Goal: Information Seeking & Learning: Understand process/instructions

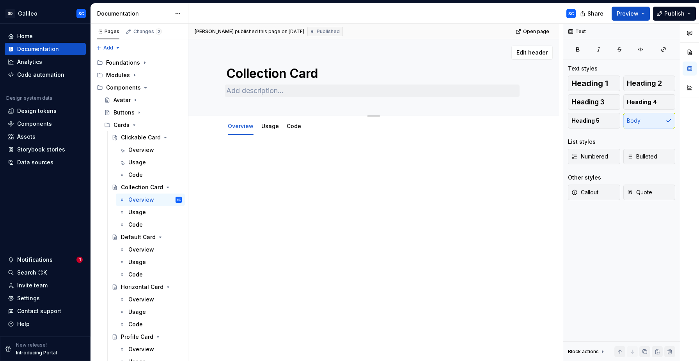
type textarea "*"
click at [289, 92] on textarea at bounding box center [372, 91] width 295 height 12
paste textarea "Collection Cards are designed to dynamically display and link to content across…"
type textarea "Collection Cards are designed to dynamically display and link to content across…"
type textarea "*"
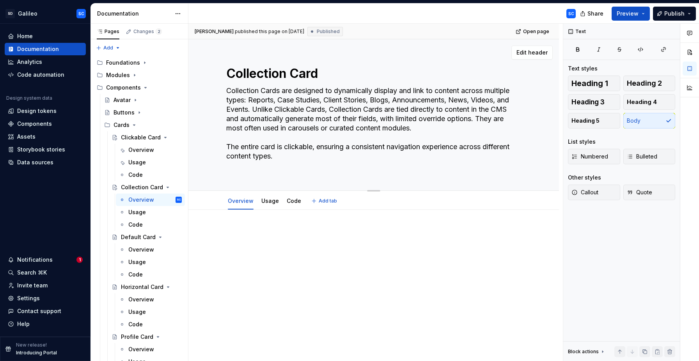
type textarea "Collection Cards are designed to dynamically display and link to content across…"
type textarea "*"
click at [348, 140] on textarea "Collection Cards are designed to dynamically display and link to content across…" at bounding box center [372, 124] width 295 height 78
drag, startPoint x: 348, startPoint y: 140, endPoint x: 346, endPoint y: 158, distance: 18.0
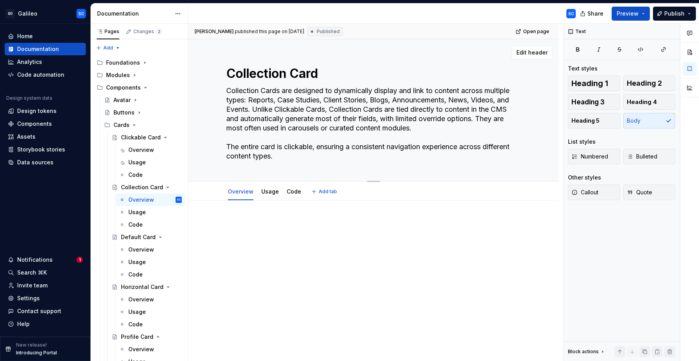
click at [346, 158] on textarea "Collection Cards are designed to dynamically display and link to content across…" at bounding box center [372, 124] width 295 height 78
type textarea "Collection Cards are designed to dynamically display and link to content across…"
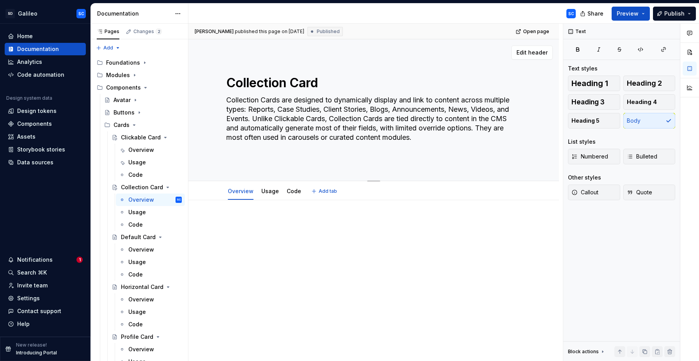
type textarea "*"
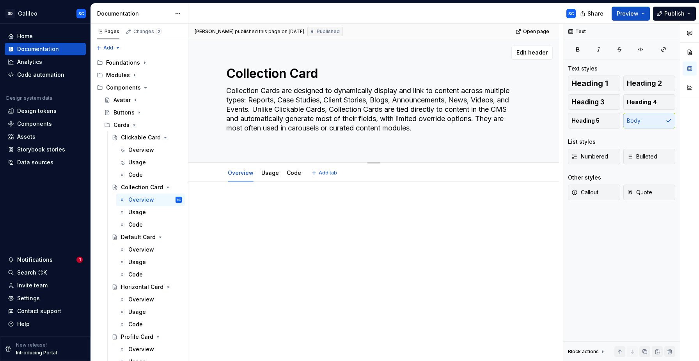
type textarea "Collection Cards are designed to dynamically display and link to content across…"
type textarea "*"
type textarea "Collection Cards are designed to dynamically display and link to content across…"
click at [276, 187] on div at bounding box center [373, 256] width 370 height 166
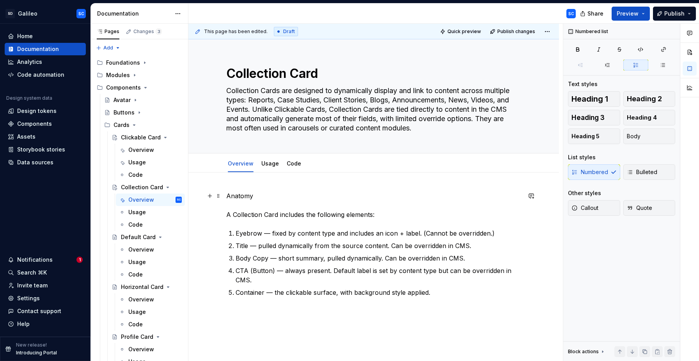
scroll to position [23, 0]
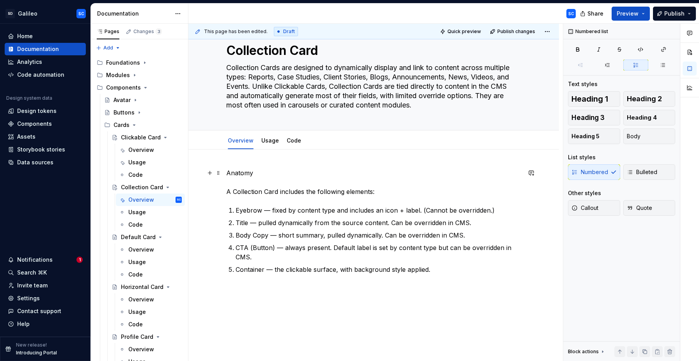
type textarea "*"
click at [244, 174] on p "Anatomy A Collection Card includes the following elements:" at bounding box center [373, 182] width 295 height 28
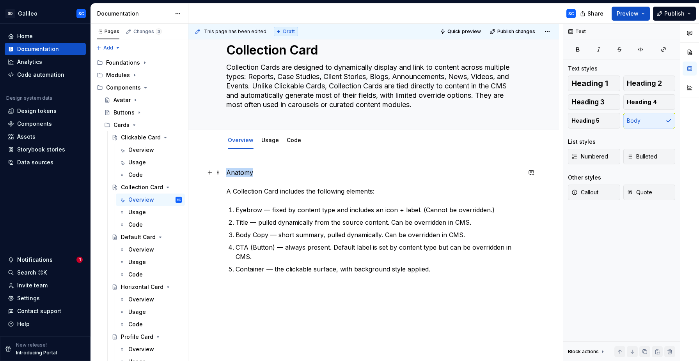
click at [244, 174] on p "Anatomy A Collection Card includes the following elements:" at bounding box center [373, 182] width 295 height 28
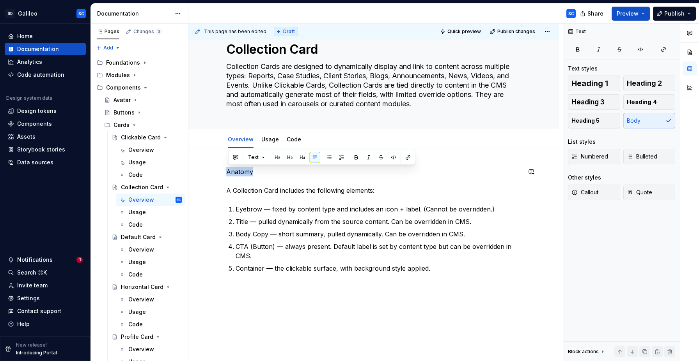
click at [273, 158] on button "button" at bounding box center [277, 157] width 11 height 11
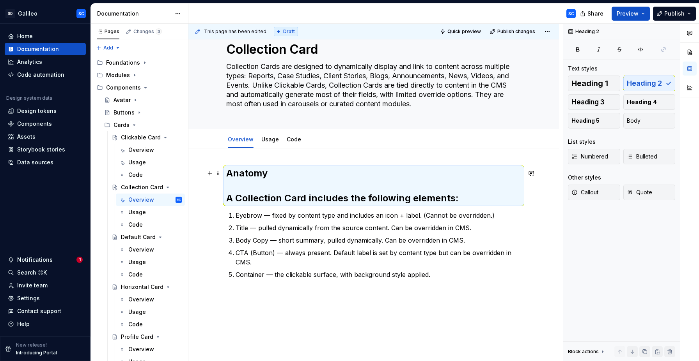
click at [251, 202] on h2 "Anatomy A Collection Card includes the following elements:" at bounding box center [373, 185] width 295 height 37
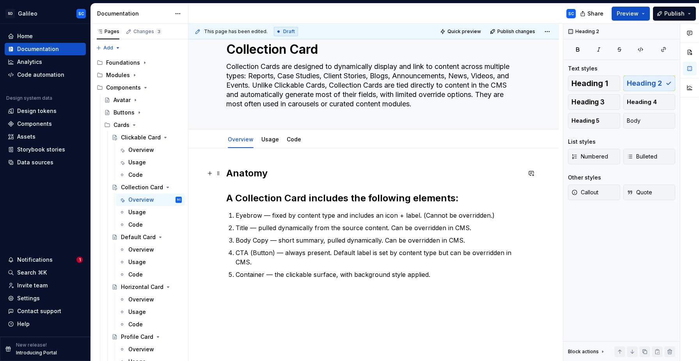
scroll to position [25, 0]
click at [251, 202] on h2 "Anatomy A Collection Card includes the following elements:" at bounding box center [373, 184] width 295 height 37
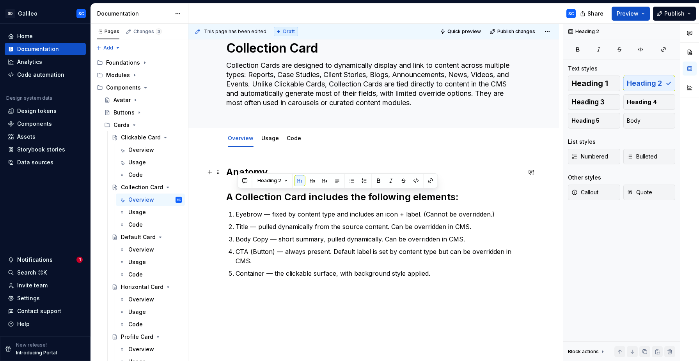
click at [235, 201] on h2 "Anatomy A Collection Card includes the following elements:" at bounding box center [373, 184] width 295 height 37
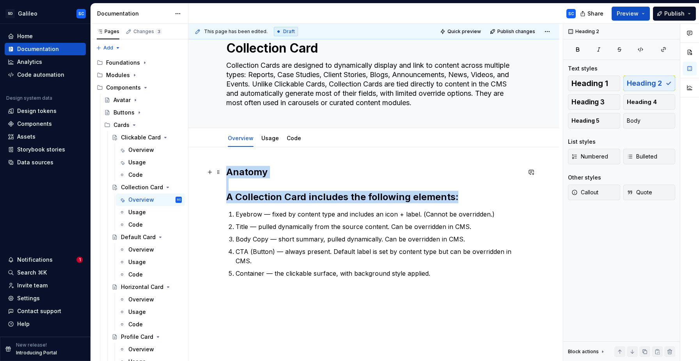
click at [235, 201] on h2 "Anatomy A Collection Card includes the following elements:" at bounding box center [373, 184] width 295 height 37
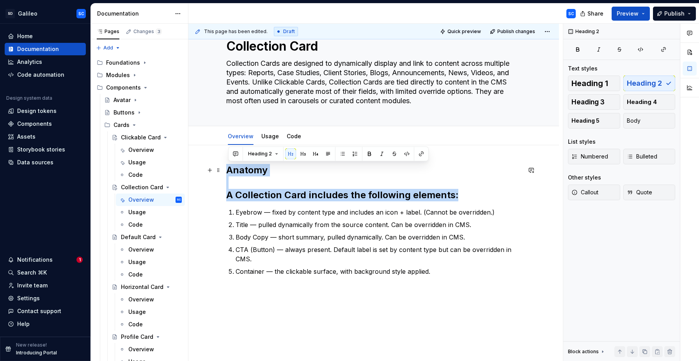
click at [236, 185] on h2 "Anatomy A Collection Card includes the following elements:" at bounding box center [373, 182] width 295 height 37
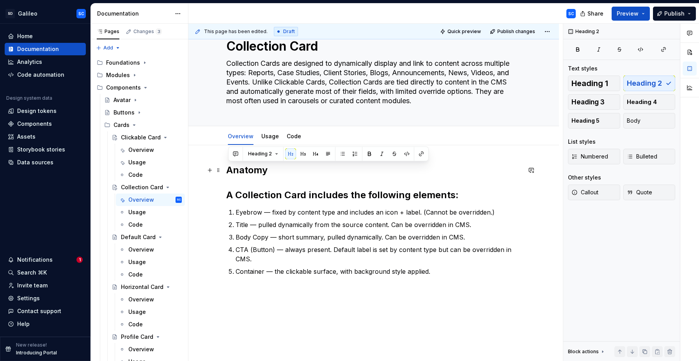
scroll to position [27, 0]
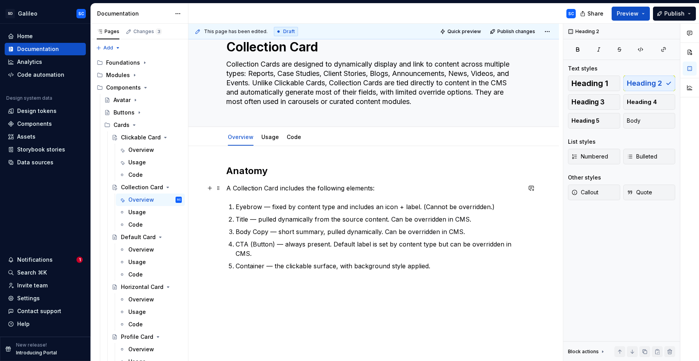
click at [245, 189] on p "A Collection Card includes the following elements:" at bounding box center [373, 188] width 295 height 9
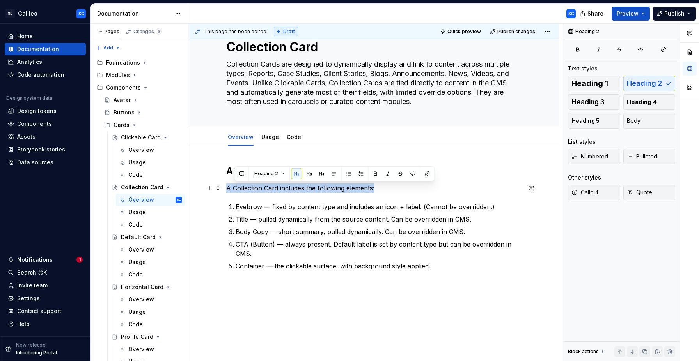
click at [245, 189] on p "A Collection Card includes the following elements:" at bounding box center [373, 188] width 295 height 9
click at [266, 203] on p "Eyebrow — fixed by content type and includes an icon + label. (Cannot be overri…" at bounding box center [377, 206] width 285 height 9
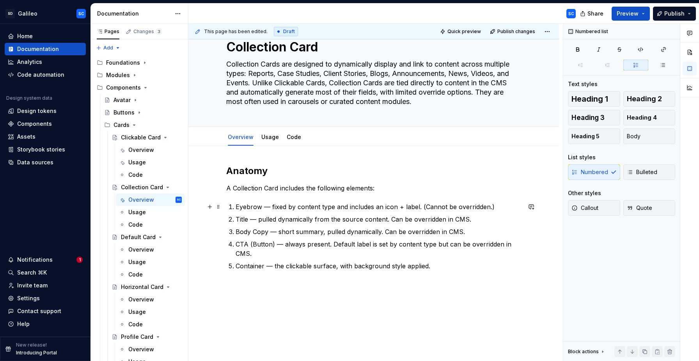
click at [249, 208] on p "Eyebrow — fixed by content type and includes an icon + label. (Cannot be overri…" at bounding box center [377, 206] width 285 height 9
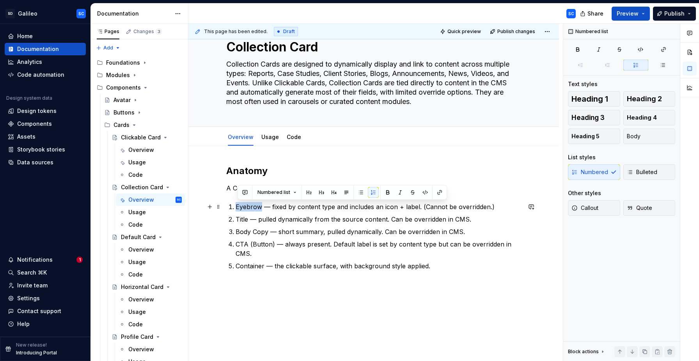
click at [249, 208] on p "Eyebrow — fixed by content type and includes an icon + label. (Cannot be overri…" at bounding box center [377, 206] width 285 height 9
click at [244, 218] on p "Title — pulled dynamically from the source content. Can be overridden in CMS." at bounding box center [377, 219] width 285 height 9
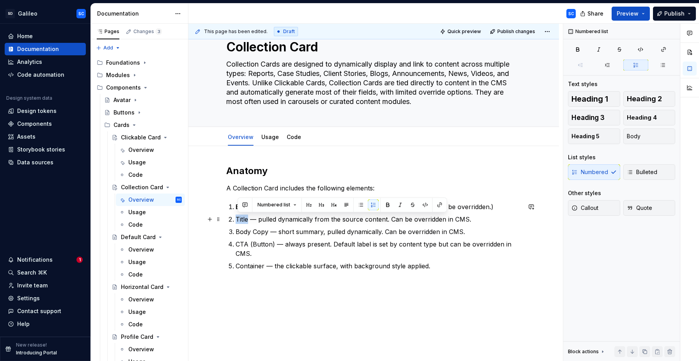
click at [244, 218] on p "Title — pulled dynamically from the source content. Can be overridden in CMS." at bounding box center [377, 219] width 285 height 9
click at [265, 231] on p "Body Copy — short summary, pulled dynamically. Can be overridden in CMS." at bounding box center [377, 231] width 285 height 9
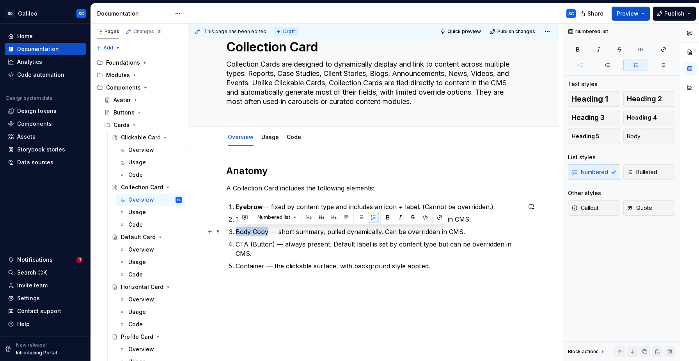
drag, startPoint x: 265, startPoint y: 231, endPoint x: 248, endPoint y: 232, distance: 17.2
click at [248, 232] on p "Body Copy — short summary, pulled dynamically. Can be overridden in CMS." at bounding box center [377, 231] width 285 height 9
click at [264, 243] on p "CTA (Button) — always present. Default label is set by content type but can be …" at bounding box center [377, 249] width 285 height 19
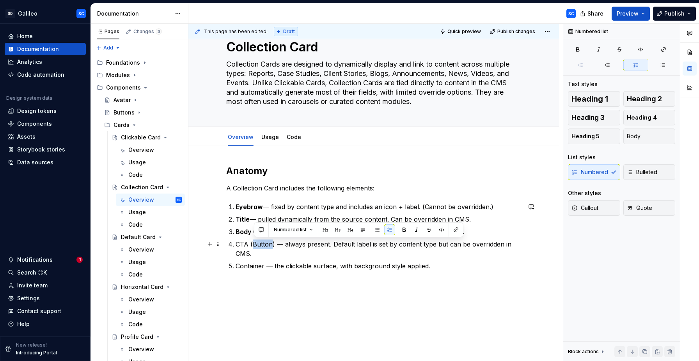
click at [264, 243] on p "CTA (Button) — always present. Default label is set by content type but can be …" at bounding box center [377, 249] width 285 height 19
click at [239, 243] on p "CTA (Link) — always present. Default label is set by content type but can be ov…" at bounding box center [377, 249] width 285 height 19
drag, startPoint x: 239, startPoint y: 243, endPoint x: 267, endPoint y: 244, distance: 28.5
click at [267, 244] on p "CTA (Link) — always present. Default label is set by content type but can be ov…" at bounding box center [377, 249] width 285 height 19
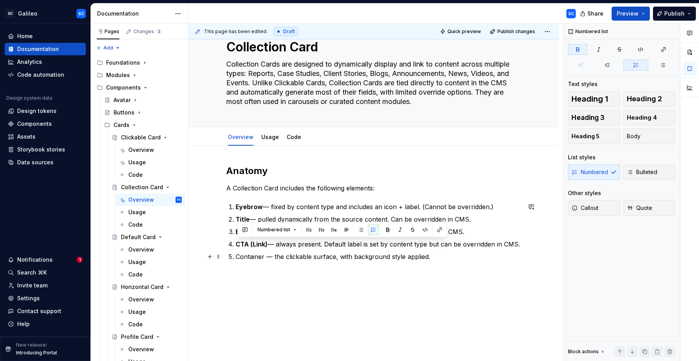
click at [255, 258] on p "Container — the clickable surface, with background style applied." at bounding box center [377, 256] width 285 height 9
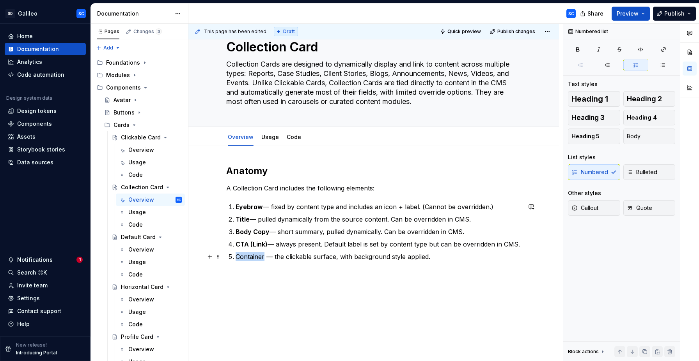
click at [255, 258] on p "Container — the clickable surface, with background style applied." at bounding box center [377, 256] width 285 height 9
click at [460, 261] on p "Container — the clickable surface, with background style applied." at bounding box center [377, 256] width 285 height 9
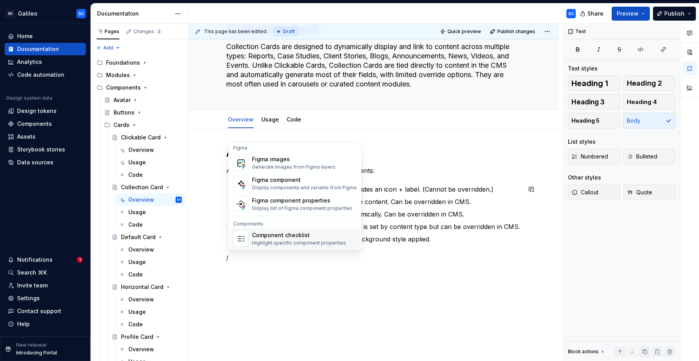
scroll to position [725, 0]
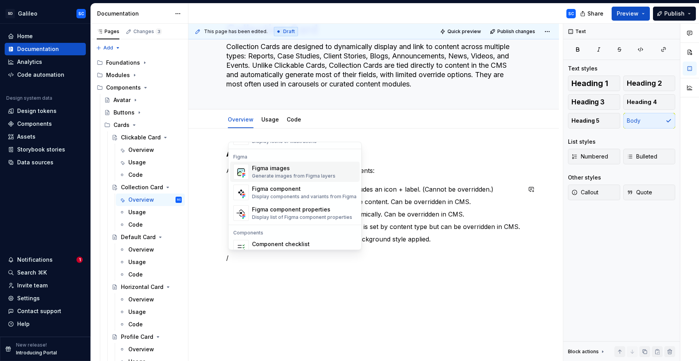
click at [275, 170] on div "Figma images" at bounding box center [293, 169] width 83 height 8
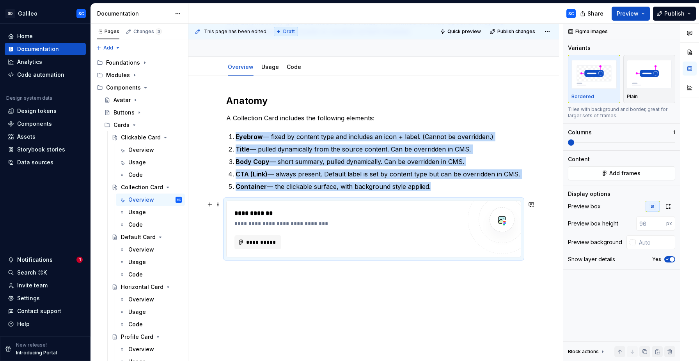
scroll to position [97, 0]
click at [309, 284] on div "**********" at bounding box center [373, 225] width 370 height 299
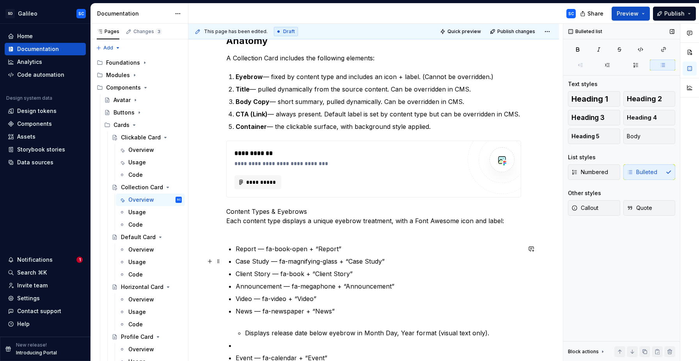
scroll to position [157, 0]
click at [313, 213] on p "Content Types & Eyebrows Each content type displays a unique eyebrow treatment,…" at bounding box center [373, 221] width 295 height 28
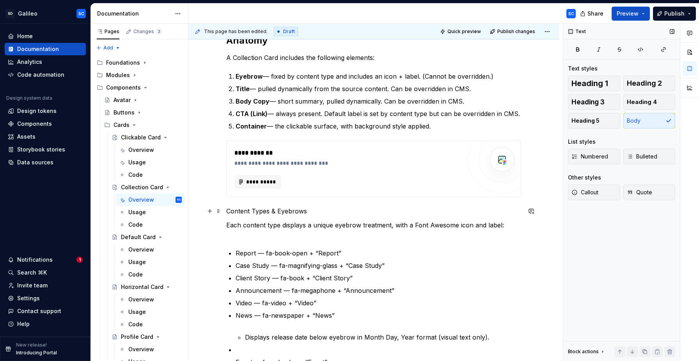
click at [249, 212] on p "Content Types & Eyebrows" at bounding box center [373, 211] width 295 height 9
click at [275, 195] on button "button" at bounding box center [277, 196] width 11 height 11
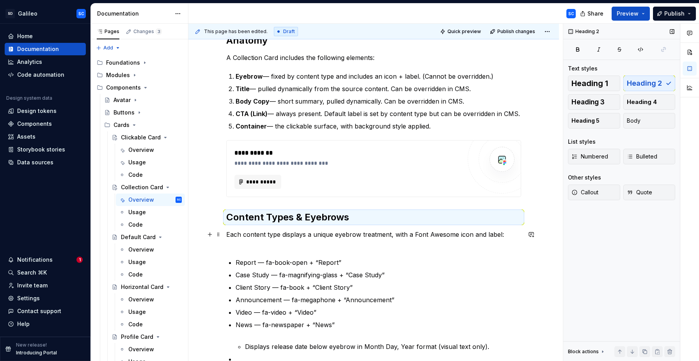
click at [367, 235] on p "Each content type displays a unique eyebrow treatment, with a Font Awesome icon…" at bounding box center [373, 239] width 295 height 19
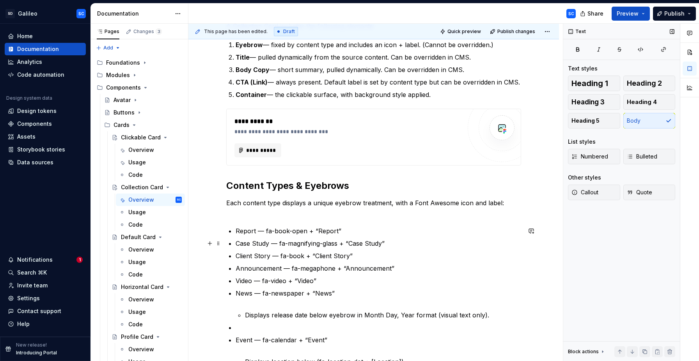
scroll to position [195, 0]
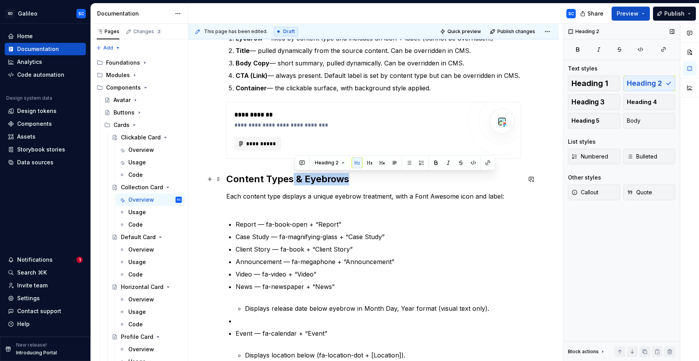
drag, startPoint x: 294, startPoint y: 180, endPoint x: 353, endPoint y: 182, distance: 59.3
click at [353, 182] on h2 "Content Types & Eyebrows" at bounding box center [373, 179] width 295 height 12
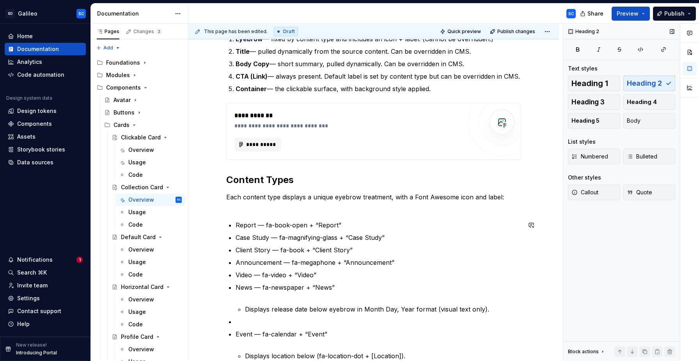
scroll to position [197, 0]
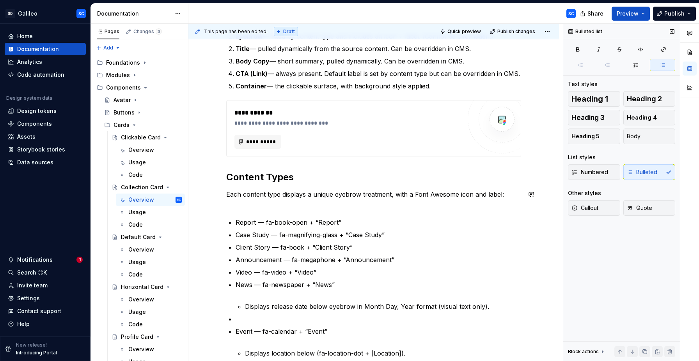
click at [282, 209] on div "**********" at bounding box center [373, 188] width 295 height 389
click at [280, 206] on p "Each content type displays a unique eyebrow treatment, with a Font Awesome icon…" at bounding box center [373, 199] width 295 height 19
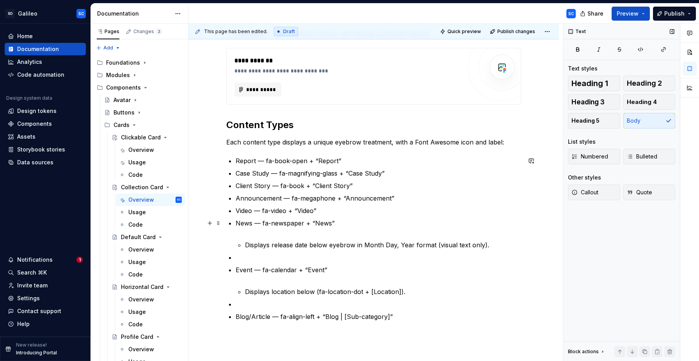
scroll to position [253, 0]
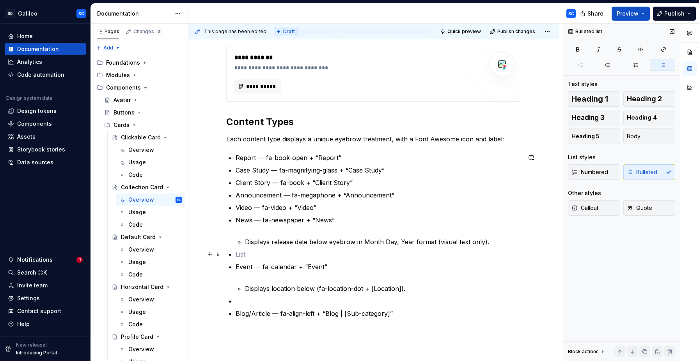
click at [257, 254] on p at bounding box center [377, 254] width 285 height 9
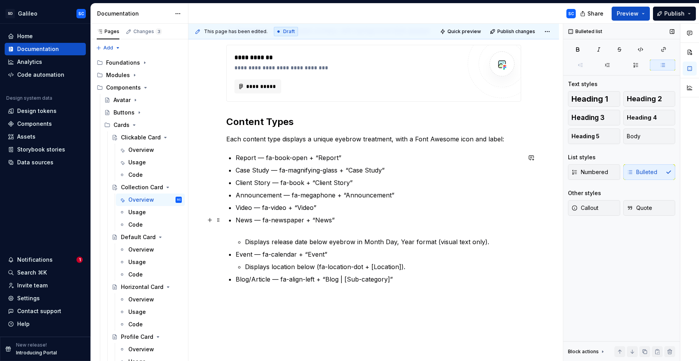
click at [269, 232] on p "News — fa-newspaper + “News”" at bounding box center [377, 225] width 285 height 19
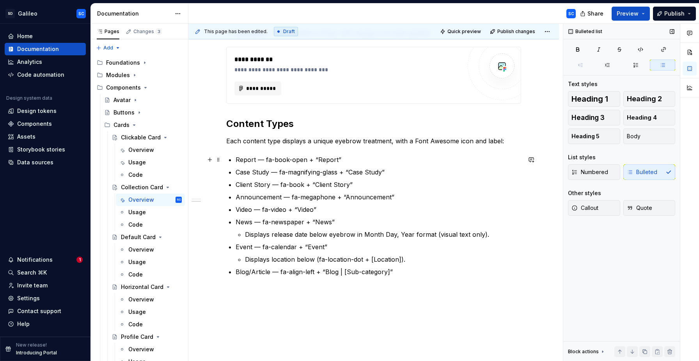
scroll to position [250, 0]
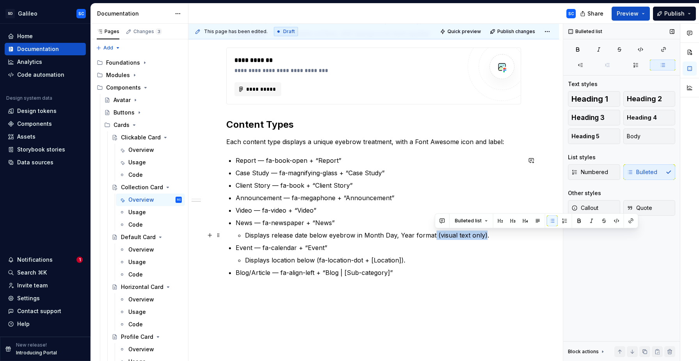
drag, startPoint x: 485, startPoint y: 235, endPoint x: 434, endPoint y: 239, distance: 51.2
click at [434, 239] on p "Displays release date below eyebrow in Month Day, Year format (visual text only…" at bounding box center [383, 235] width 276 height 9
click at [326, 161] on p "Report — fa-book-open + “Report”" at bounding box center [377, 160] width 285 height 9
click at [377, 171] on p "Case Study — fa-magnifying-glass + “Case Study”" at bounding box center [377, 172] width 285 height 9
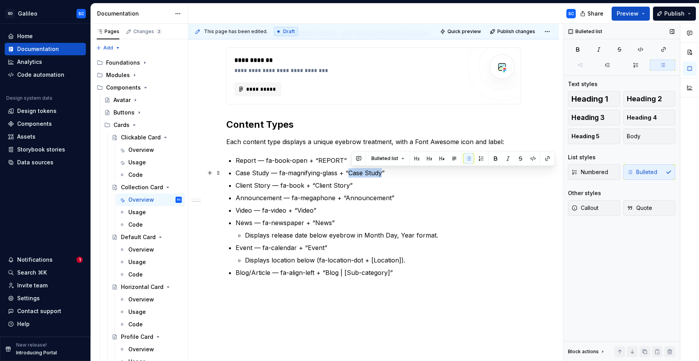
drag, startPoint x: 377, startPoint y: 171, endPoint x: 362, endPoint y: 173, distance: 15.0
click at [362, 173] on p "Case Study — fa-magnifying-glass + “Case Study”" at bounding box center [377, 172] width 285 height 9
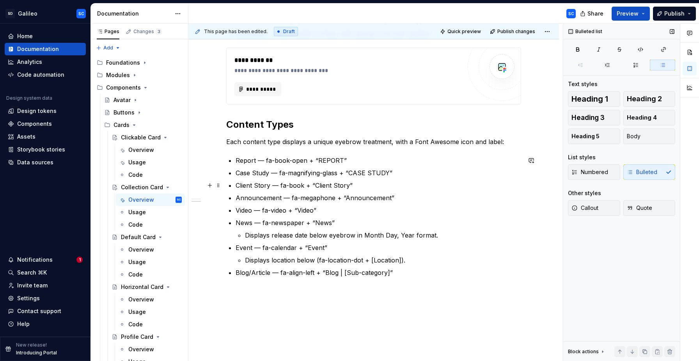
click at [340, 186] on p "Client Story — fa-book + “Client Story”" at bounding box center [377, 185] width 285 height 9
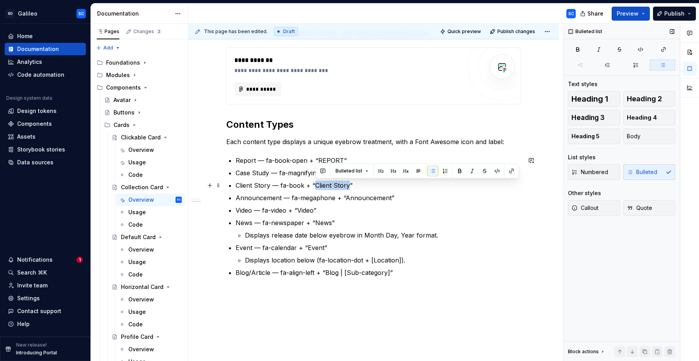
drag, startPoint x: 340, startPoint y: 186, endPoint x: 324, endPoint y: 187, distance: 16.0
click at [324, 187] on p "Client Story — fa-book + “Client Story”" at bounding box center [377, 185] width 285 height 9
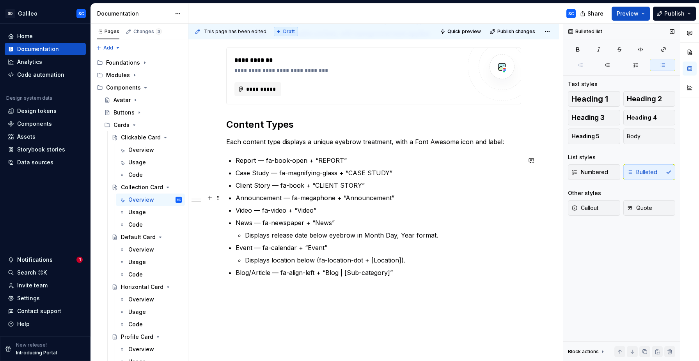
click at [364, 199] on p "Announcement — fa-megaphone + “Announcement”" at bounding box center [377, 197] width 285 height 9
click at [308, 211] on p "Video — fa-video + “Video”" at bounding box center [377, 210] width 285 height 9
click at [307, 211] on p "Video — fa-video + “Video”" at bounding box center [377, 210] width 285 height 9
click at [325, 222] on p "News — fa-newspaper + “News”" at bounding box center [377, 222] width 285 height 9
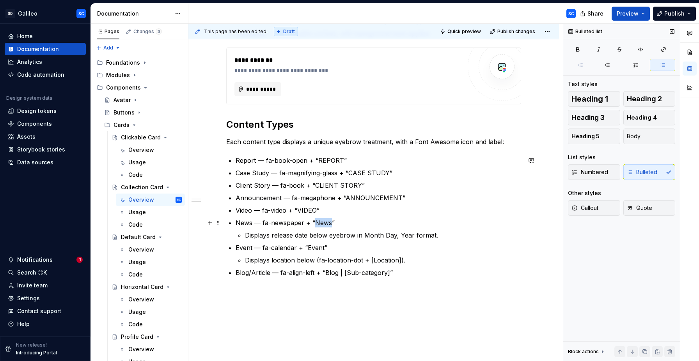
click at [325, 222] on p "News — fa-newspaper + “News”" at bounding box center [377, 222] width 285 height 9
click at [313, 250] on p "Event — fa-calendar + “Event”" at bounding box center [377, 247] width 285 height 9
click at [333, 274] on p "Blog/Article — fa-align-left + “Blog | [Sub-category]”" at bounding box center [377, 272] width 285 height 9
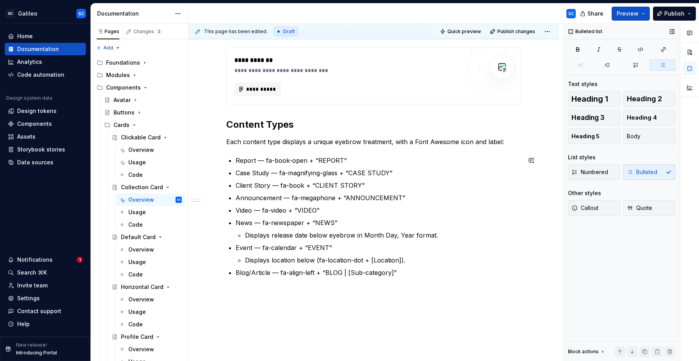
click at [420, 277] on p "Blog/Article — fa-align-left + “BLOG | [Sub-category]”" at bounding box center [377, 272] width 285 height 9
click at [360, 274] on p "Blog/Article — fa-align-left + “BLOG | [Sub-category]”" at bounding box center [377, 272] width 285 height 9
click at [366, 274] on p "Blog/Article — fa-align-left + “BLOG | [Sub-category]”" at bounding box center [377, 272] width 285 height 9
click at [368, 274] on p "Blog/Article — fa-align-left + “BLOG | [Sub-category]”" at bounding box center [377, 272] width 285 height 9
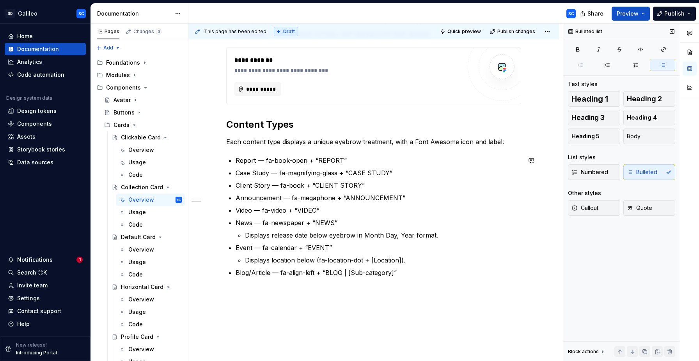
scroll to position [271, 0]
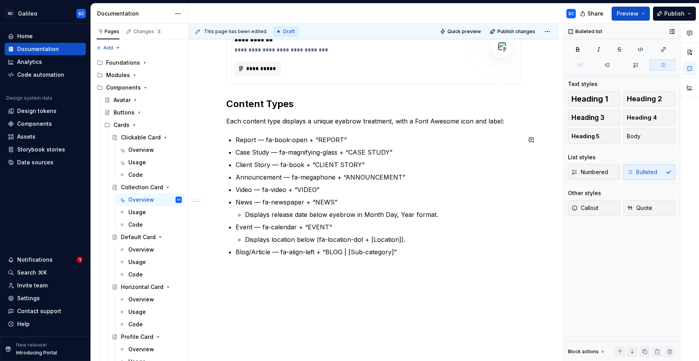
click at [379, 289] on div "**********" at bounding box center [373, 138] width 370 height 472
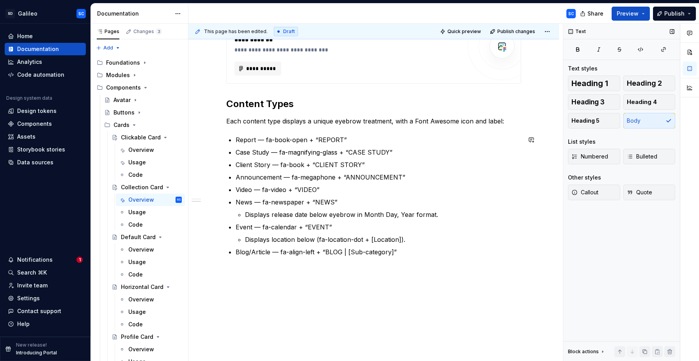
click at [381, 280] on div "**********" at bounding box center [373, 103] width 295 height 364
click at [395, 285] on div "**********" at bounding box center [373, 147] width 370 height 491
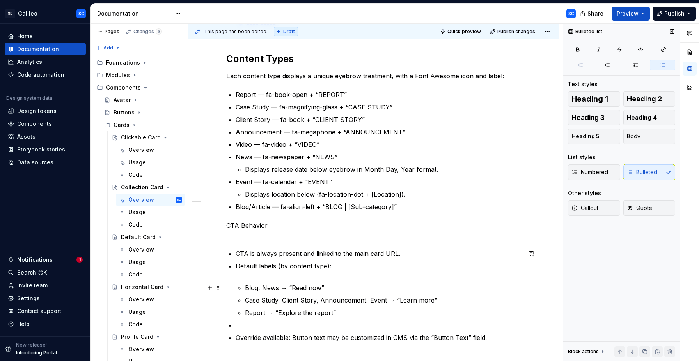
scroll to position [317, 0]
click at [274, 240] on div "**********" at bounding box center [373, 107] width 295 height 467
click at [276, 234] on p "CTA Behavior" at bounding box center [373, 229] width 295 height 19
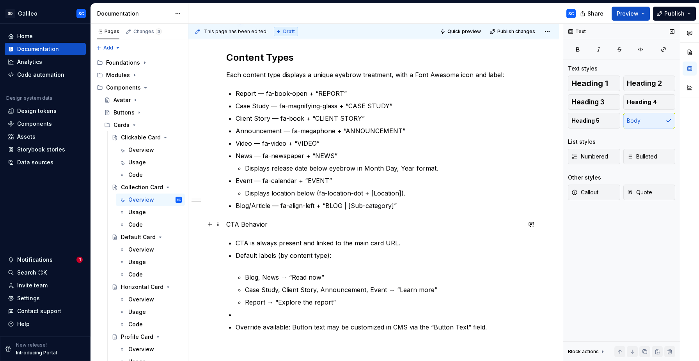
click at [244, 225] on p "CTA Behavior" at bounding box center [373, 224] width 295 height 9
click at [276, 213] on button "button" at bounding box center [277, 210] width 11 height 11
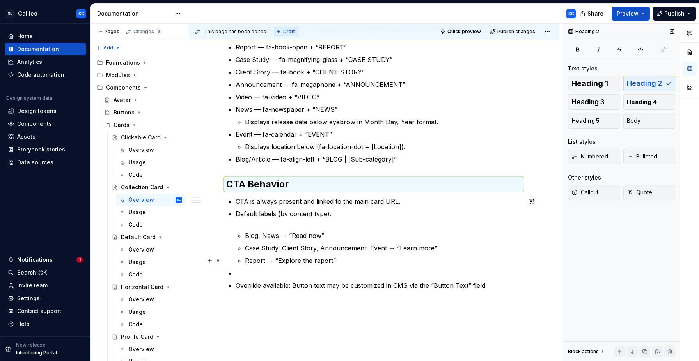
scroll to position [365, 0]
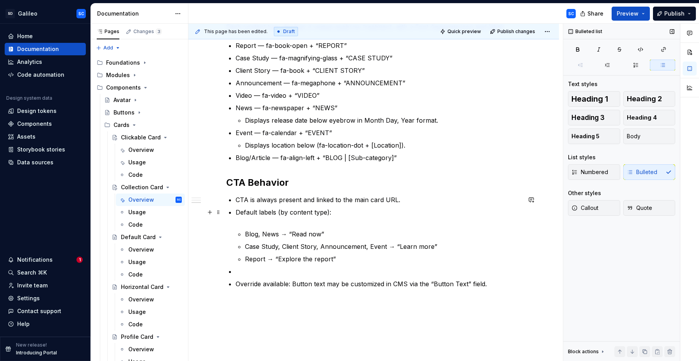
click at [276, 221] on p "Default labels (by content type):" at bounding box center [377, 217] width 285 height 19
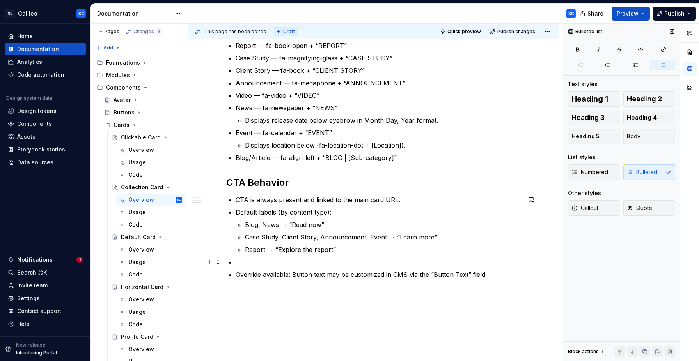
click at [324, 263] on p at bounding box center [377, 262] width 285 height 9
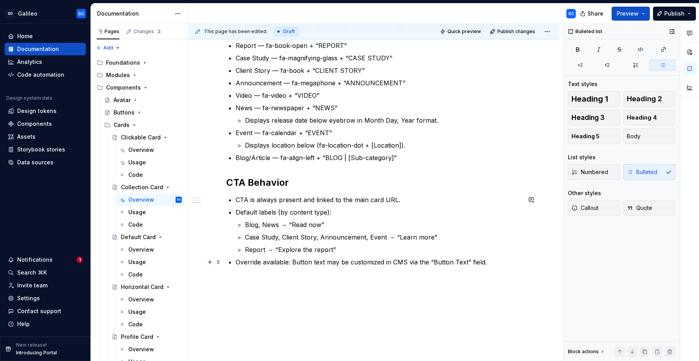
click at [239, 263] on p "Override available: Button text may be customized in CMS via the “Button Text” …" at bounding box center [377, 262] width 285 height 9
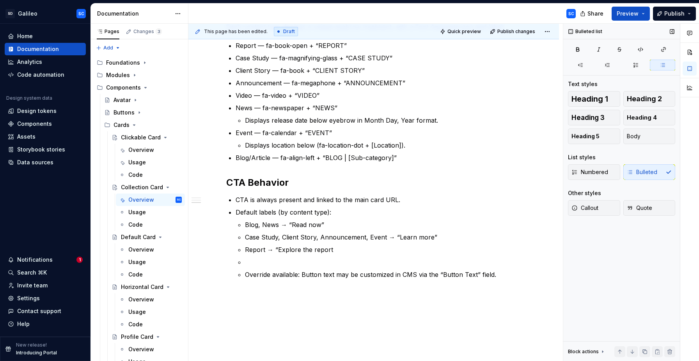
click at [644, 177] on div "Numbered Bulleted" at bounding box center [621, 173] width 107 height 16
click at [642, 174] on div "Numbered Bulleted" at bounding box center [621, 173] width 107 height 16
click at [596, 211] on span "Callout" at bounding box center [584, 208] width 27 height 8
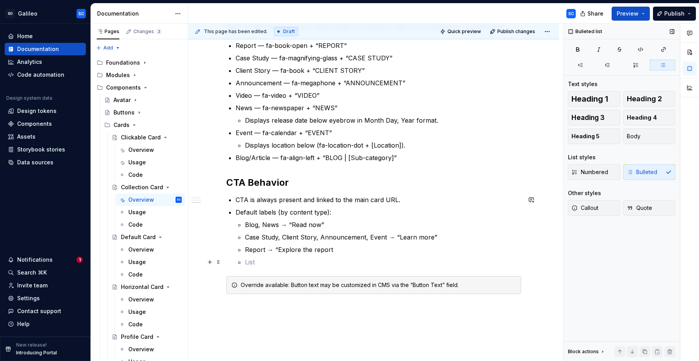
click at [304, 265] on p at bounding box center [383, 262] width 276 height 9
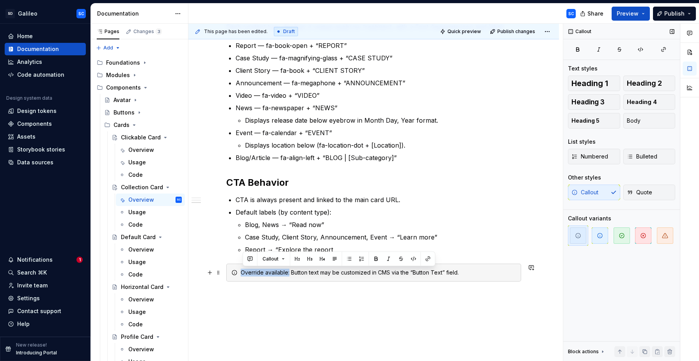
drag, startPoint x: 291, startPoint y: 273, endPoint x: 244, endPoint y: 274, distance: 47.2
click at [244, 274] on div "Override available: Button text may be customized in CMS via the “Button Text” …" at bounding box center [378, 273] width 275 height 8
click at [377, 260] on button "button" at bounding box center [375, 259] width 11 height 11
click at [321, 311] on div "**********" at bounding box center [373, 104] width 370 height 592
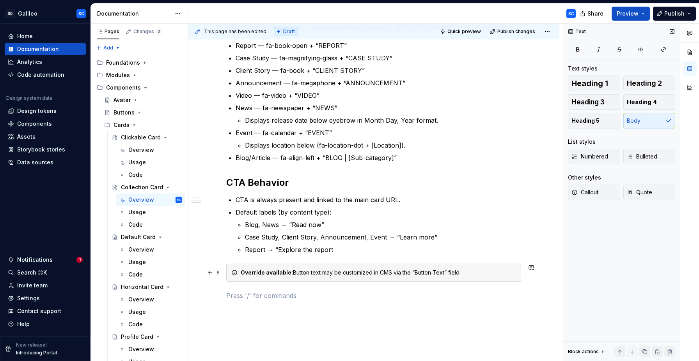
click at [303, 273] on div "Override available: Button text may be customized in CMS via the “Button Text” …" at bounding box center [378, 273] width 275 height 8
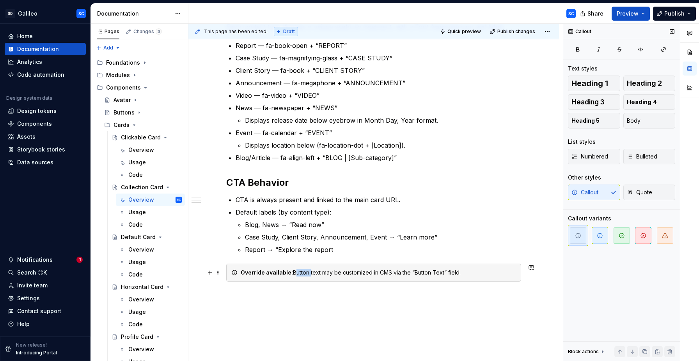
click at [303, 273] on div "Override available: Button text may be customized in CMS via the “Button Text” …" at bounding box center [378, 273] width 275 height 8
click at [343, 249] on p "Report → “Explore the report" at bounding box center [383, 249] width 276 height 9
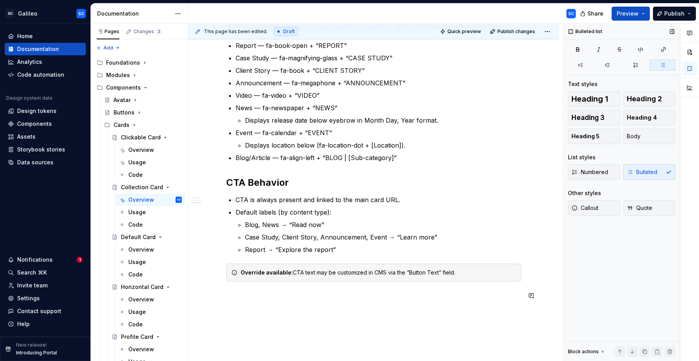
click at [347, 303] on div "**********" at bounding box center [373, 68] width 295 height 483
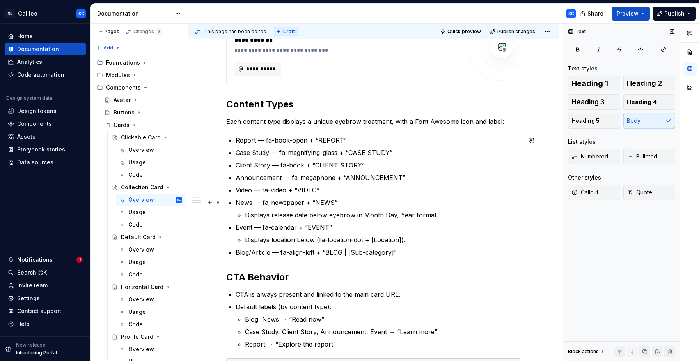
scroll to position [258, 0]
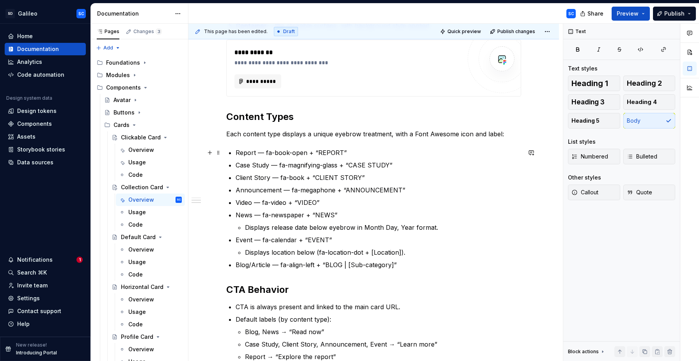
click at [430, 153] on p "Report — fa-book-open + “REPORT”" at bounding box center [377, 152] width 285 height 9
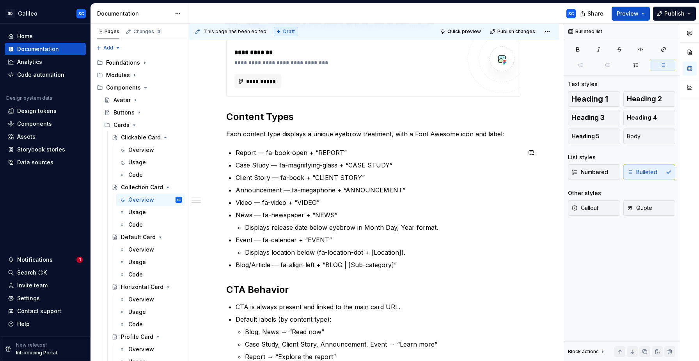
click at [448, 274] on div "**********" at bounding box center [373, 171] width 295 height 474
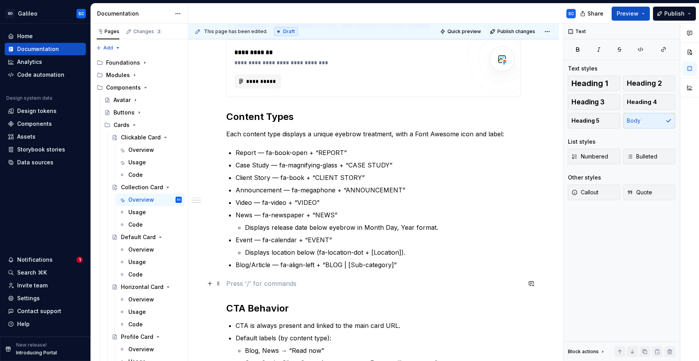
click at [303, 287] on p at bounding box center [373, 283] width 295 height 9
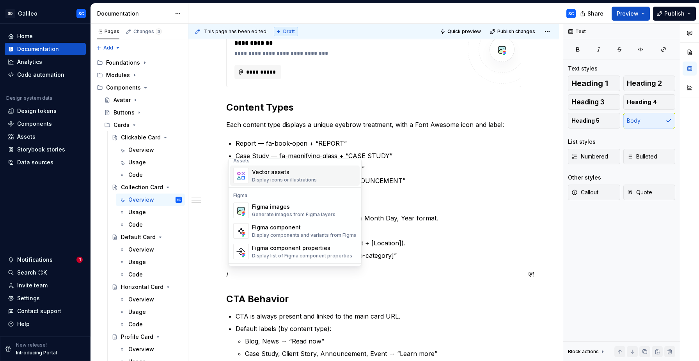
scroll to position [709, 0]
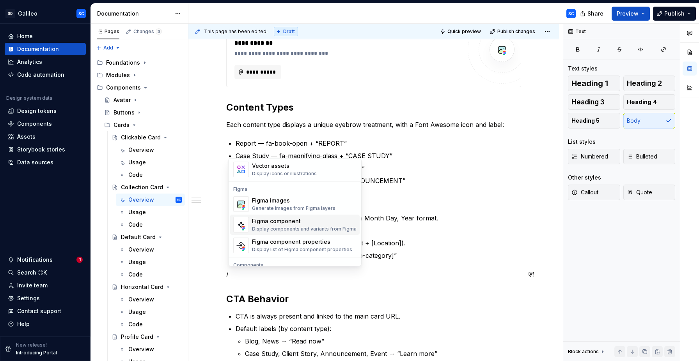
click at [288, 223] on div "Figma component" at bounding box center [304, 222] width 104 height 8
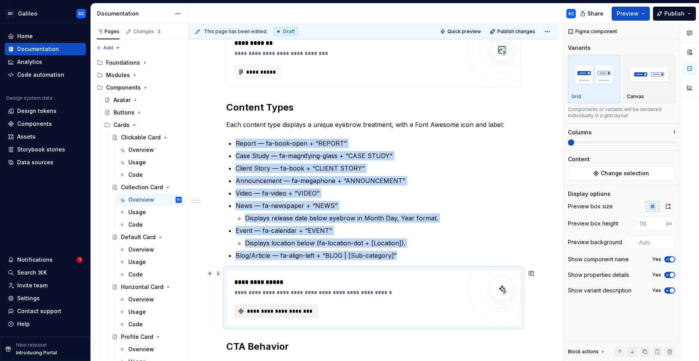
click at [292, 311] on span "**********" at bounding box center [279, 312] width 67 height 8
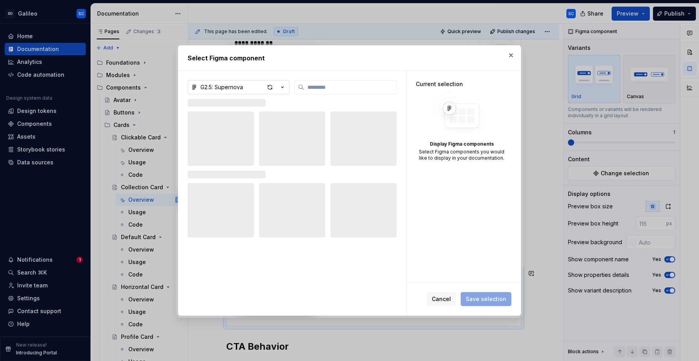
click at [281, 87] on icon "button" at bounding box center [282, 87] width 8 height 8
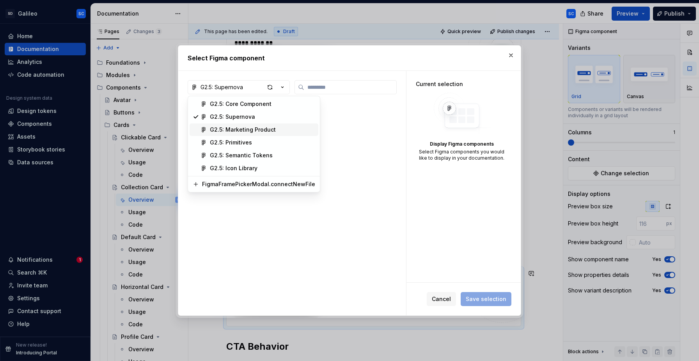
click at [269, 129] on div "G2.5: Marketing Product" at bounding box center [243, 130] width 66 height 8
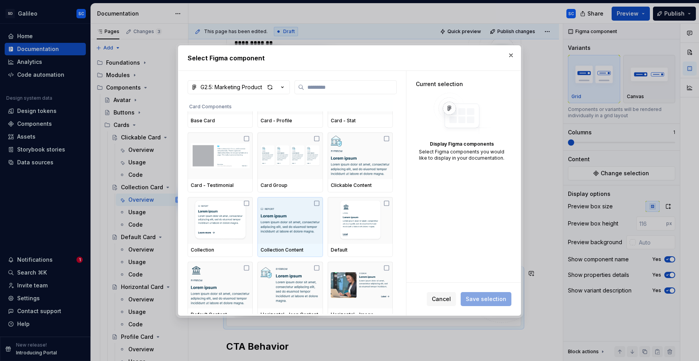
scroll to position [466, 0]
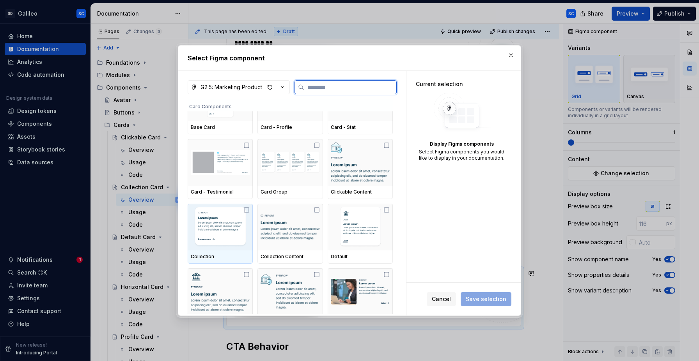
click at [237, 223] on img at bounding box center [220, 227] width 59 height 41
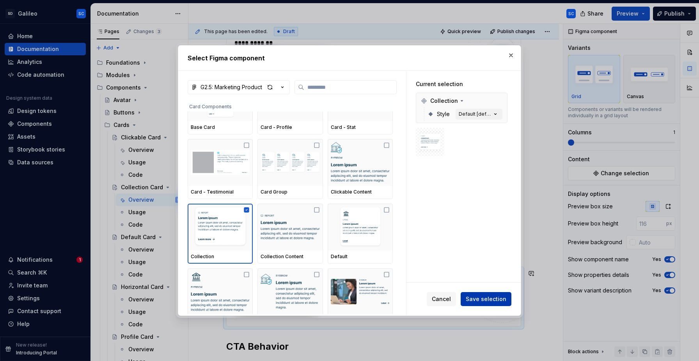
click at [481, 300] on span "Save selection" at bounding box center [485, 299] width 41 height 8
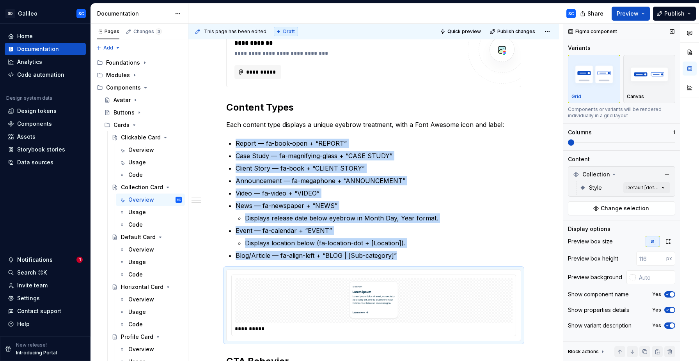
click at [594, 141] on span at bounding box center [621, 143] width 107 height 6
click at [616, 142] on span at bounding box center [621, 143] width 107 height 2
click at [643, 143] on span at bounding box center [621, 143] width 107 height 2
click at [669, 143] on span at bounding box center [672, 143] width 6 height 6
click at [660, 188] on div "Comments Open comments No comments yet Select ‘Comment’ from the block context …" at bounding box center [631, 193] width 136 height 338
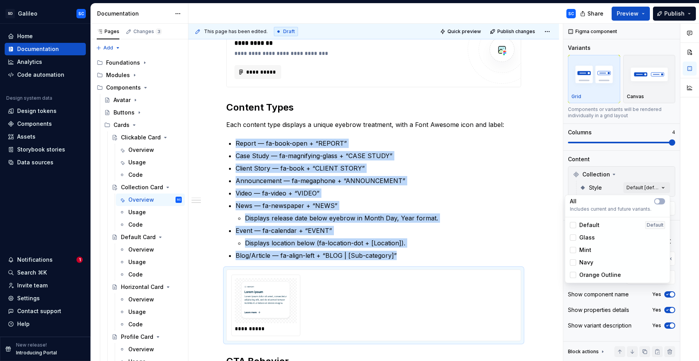
click at [586, 225] on span "Default" at bounding box center [589, 225] width 20 height 8
click at [660, 186] on div "Comments Open comments No comments yet Select ‘Comment’ from the block context …" at bounding box center [631, 193] width 136 height 338
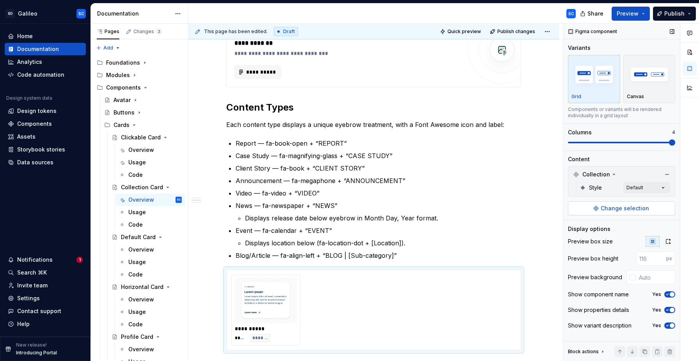
click at [619, 207] on span "Change selection" at bounding box center [624, 209] width 48 height 8
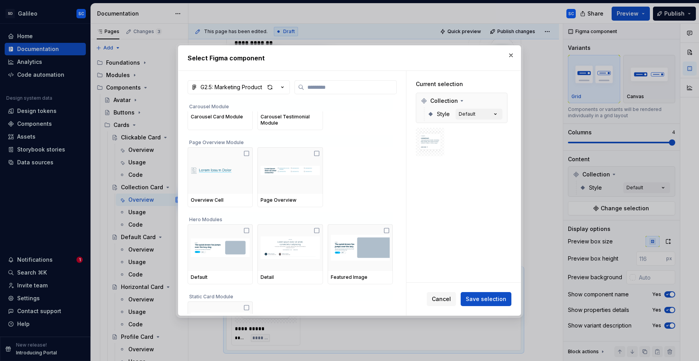
scroll to position [47, 0]
click at [499, 115] on icon "button" at bounding box center [495, 114] width 8 height 8
click at [497, 115] on icon "button" at bounding box center [495, 114] width 8 height 8
click at [499, 115] on icon "button" at bounding box center [495, 114] width 8 height 8
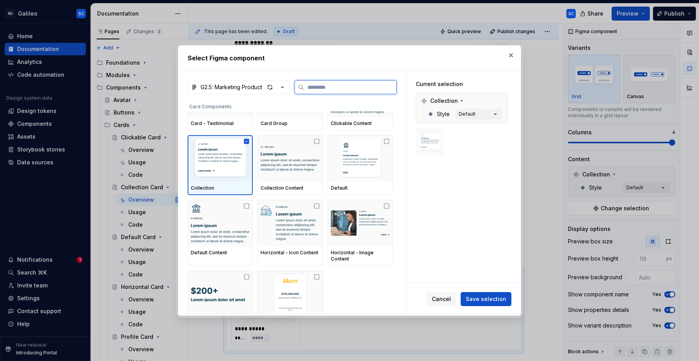
click at [248, 141] on icon at bounding box center [246, 141] width 6 height 6
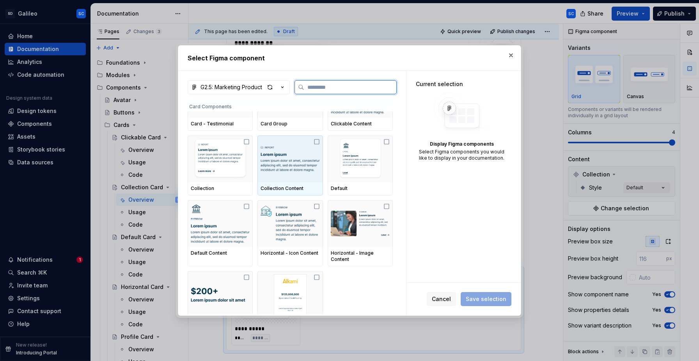
click at [283, 143] on img at bounding box center [289, 159] width 59 height 41
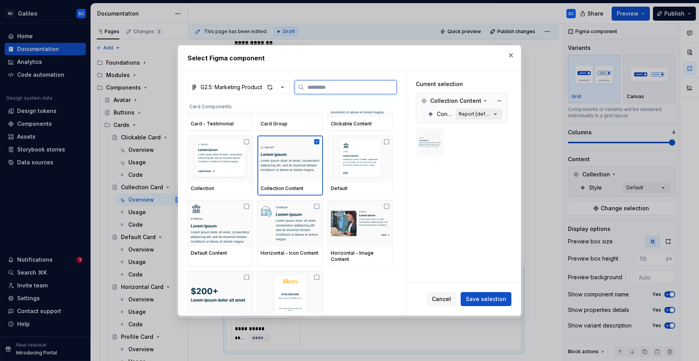
click at [499, 113] on icon "button" at bounding box center [495, 114] width 8 height 8
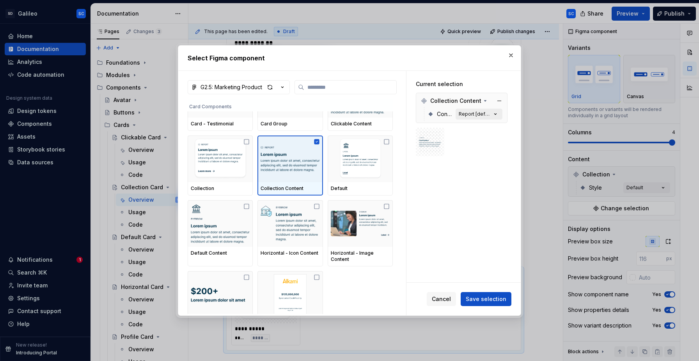
scroll to position [536, 0]
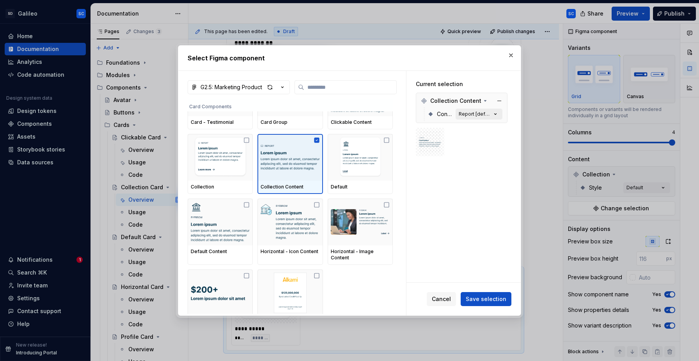
click at [491, 115] on div "Report [default]" at bounding box center [474, 114] width 33 height 6
click at [502, 115] on button "Report [default]" at bounding box center [478, 114] width 47 height 11
click at [493, 301] on span "Save selection" at bounding box center [485, 299] width 41 height 8
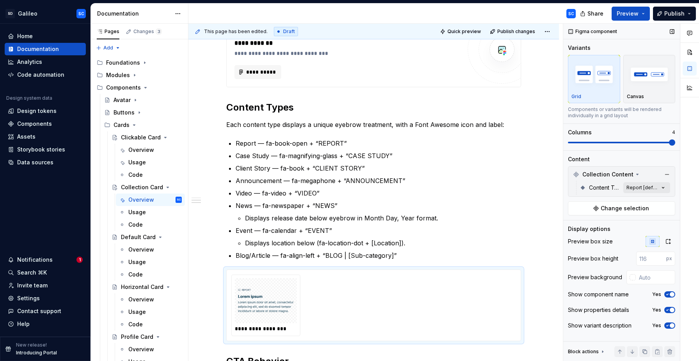
click at [662, 188] on div "Comments Open comments No comments yet Select ‘Comment’ from the block context …" at bounding box center [631, 193] width 136 height 338
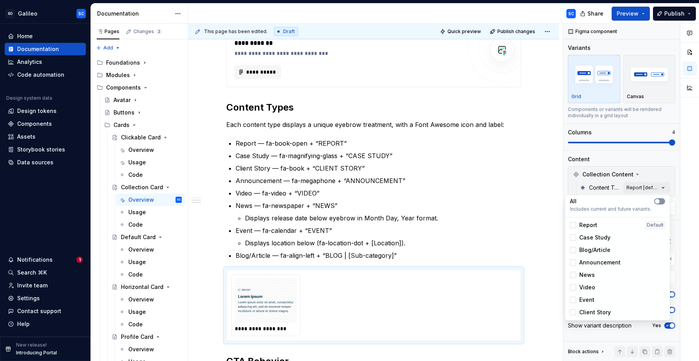
click at [660, 200] on Type-switch "button" at bounding box center [659, 201] width 11 height 6
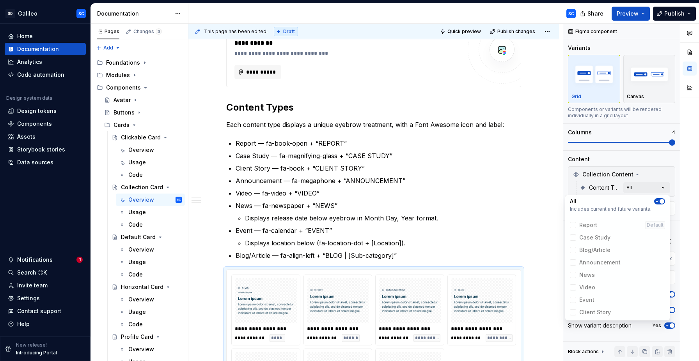
click at [669, 175] on div "Comments Open comments No comments yet Select ‘Comment’ from the block context …" at bounding box center [631, 193] width 136 height 338
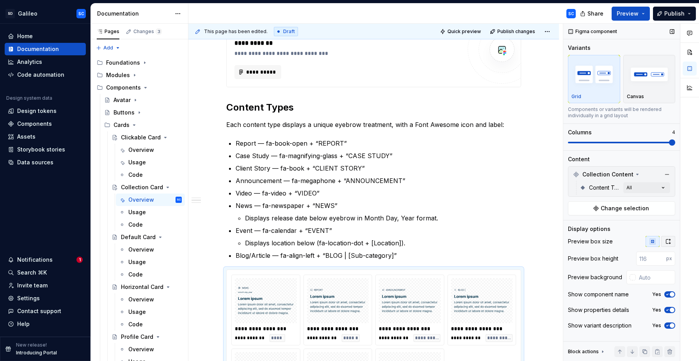
click at [667, 242] on icon "button" at bounding box center [668, 242] width 6 height 6
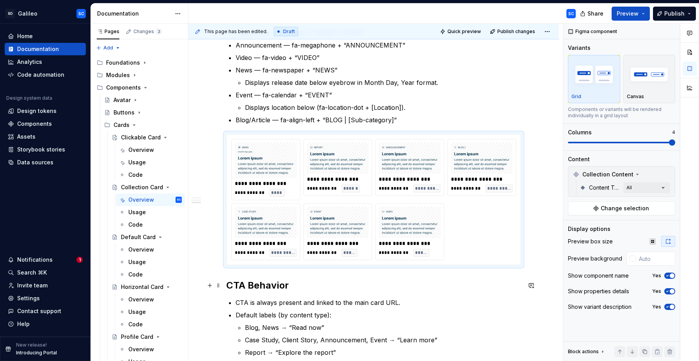
scroll to position [405, 0]
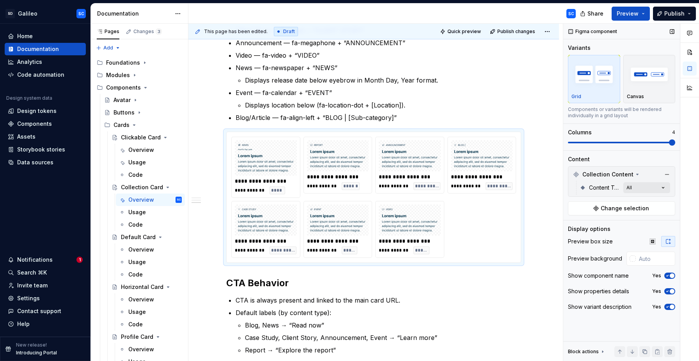
click at [665, 190] on div "Comments Open comments No comments yet Select ‘Comment’ from the block context …" at bounding box center [631, 193] width 136 height 338
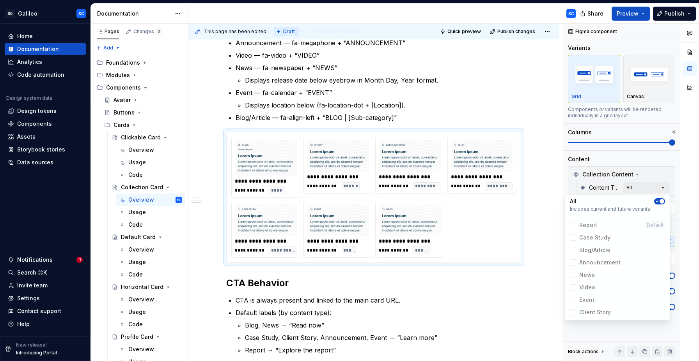
click at [676, 200] on div "Comments Open comments No comments yet Select ‘Comment’ from the block context …" at bounding box center [631, 193] width 136 height 338
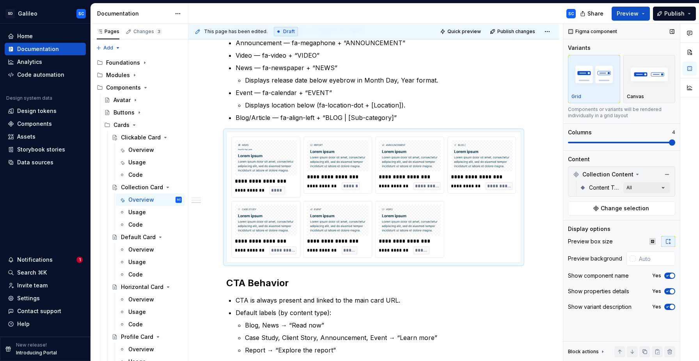
click at [672, 277] on span "button" at bounding box center [671, 276] width 5 height 5
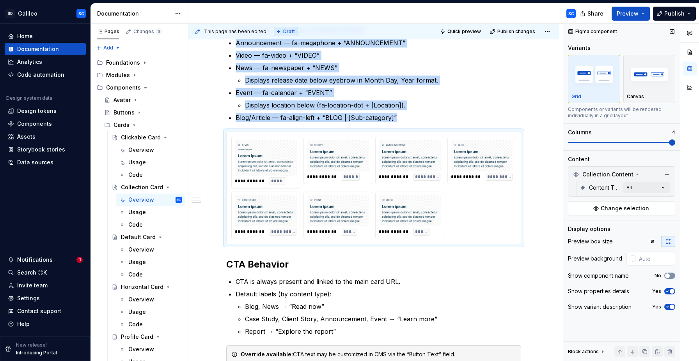
click at [672, 277] on button "No" at bounding box center [669, 276] width 11 height 6
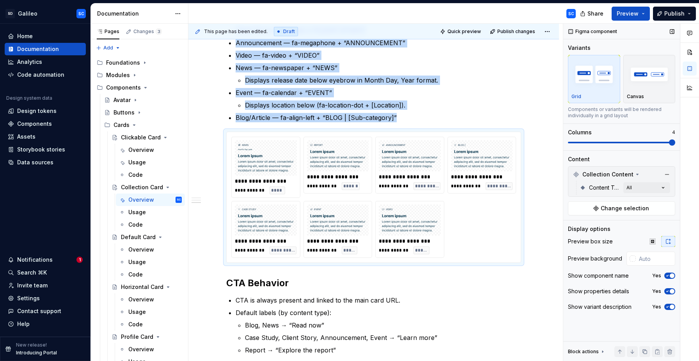
click at [672, 277] on span "button" at bounding box center [671, 276] width 5 height 5
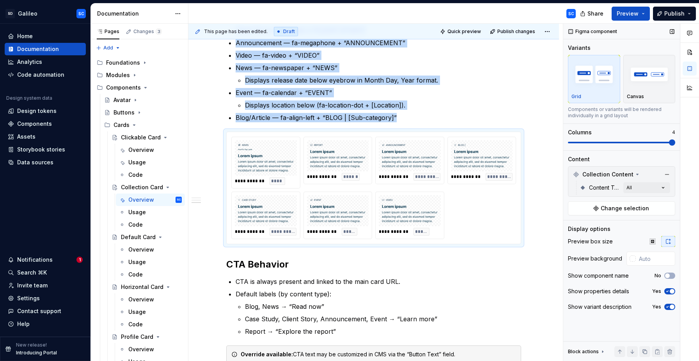
click at [672, 292] on span "button" at bounding box center [671, 291] width 5 height 5
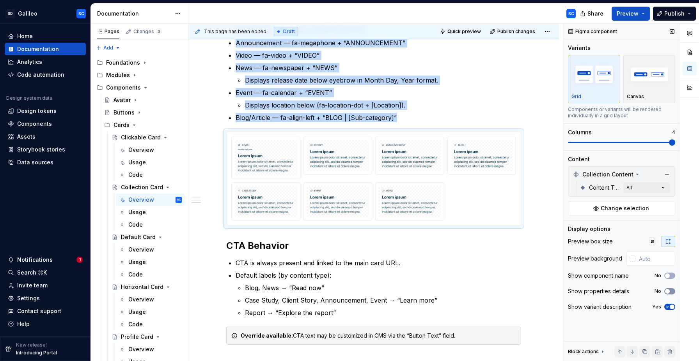
click at [672, 292] on button "No" at bounding box center [669, 291] width 11 height 6
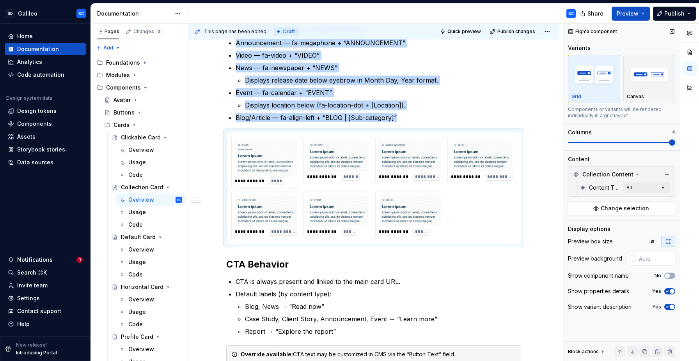
click at [672, 292] on span "button" at bounding box center [671, 291] width 5 height 5
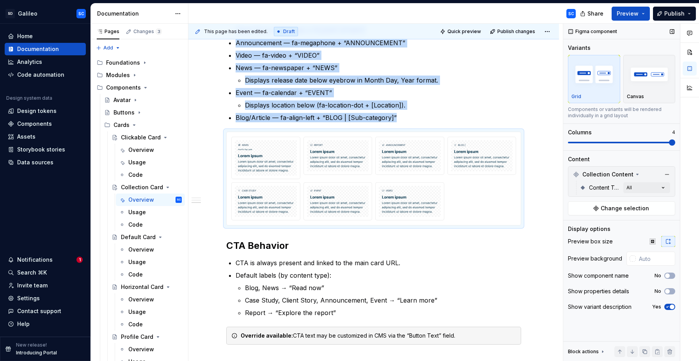
click at [671, 307] on span "button" at bounding box center [671, 307] width 5 height 5
click at [647, 85] on img "button" at bounding box center [648, 74] width 45 height 28
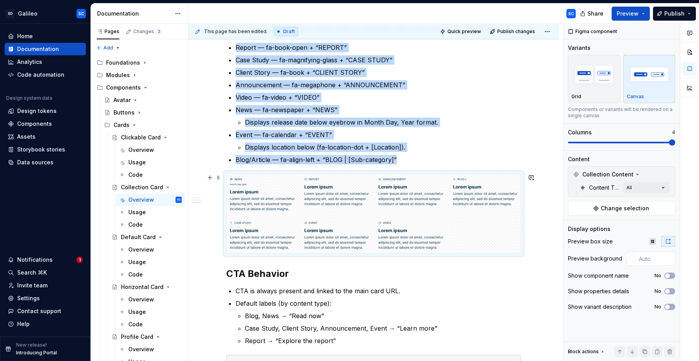
scroll to position [362, 0]
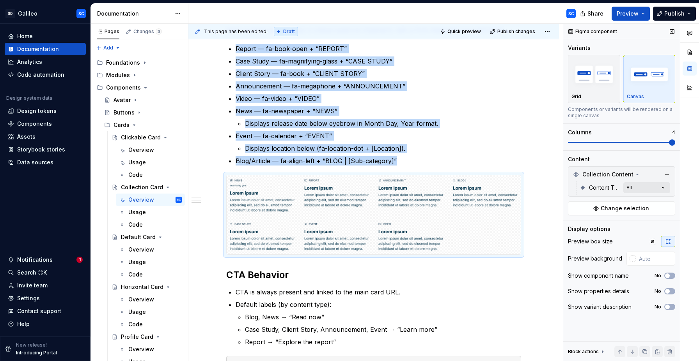
click at [660, 188] on div "Comments Open comments No comments yet Select ‘Comment’ from the block context …" at bounding box center [631, 193] width 136 height 338
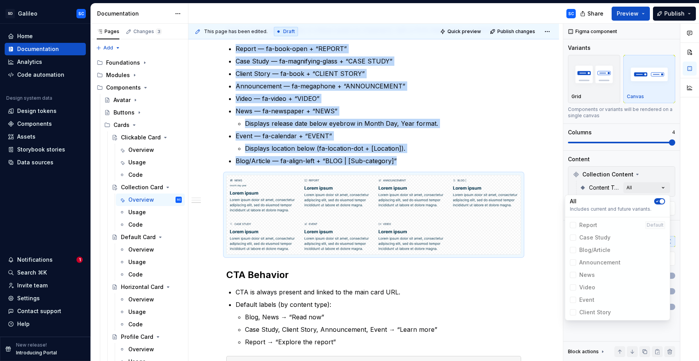
click at [672, 177] on div "Comments Open comments No comments yet Select ‘Comment’ from the block context …" at bounding box center [631, 193] width 136 height 338
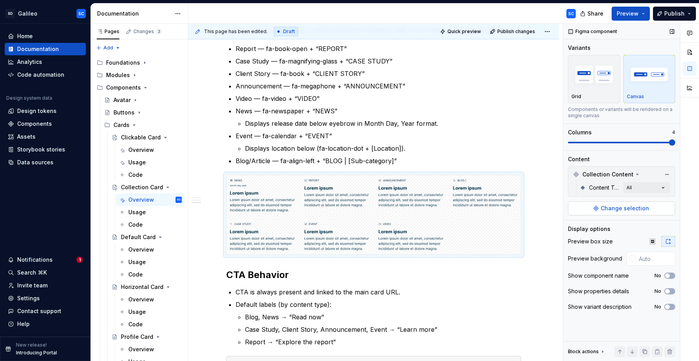
click at [614, 211] on span "Change selection" at bounding box center [624, 209] width 48 height 8
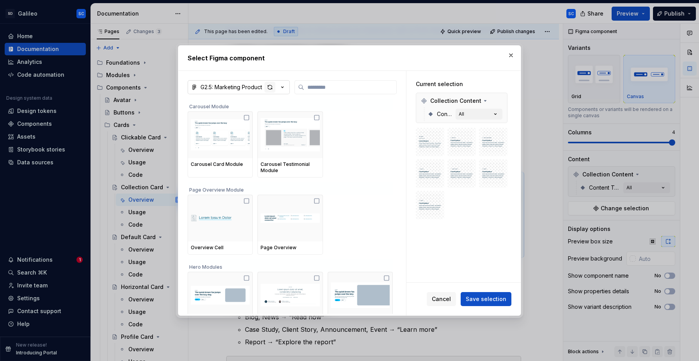
click at [268, 87] on div "button" at bounding box center [269, 87] width 11 height 11
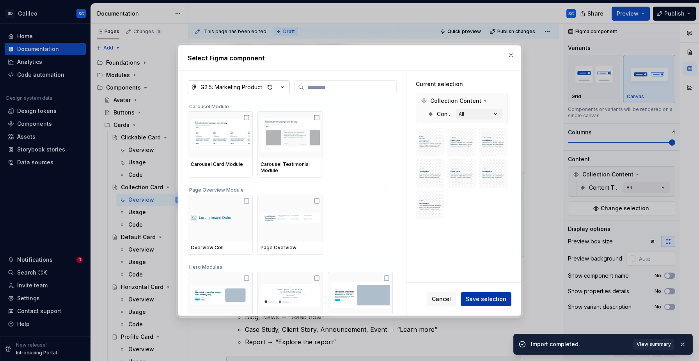
click at [488, 301] on span "Save selection" at bounding box center [485, 299] width 41 height 8
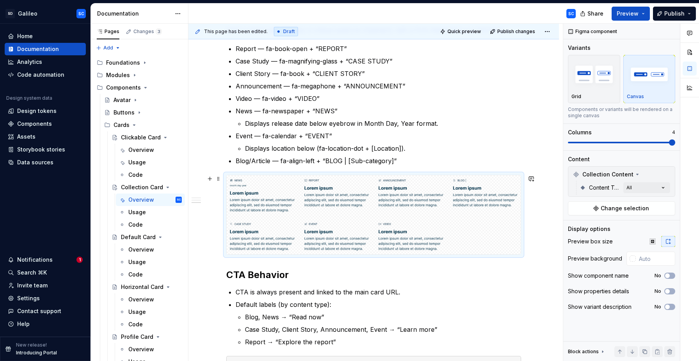
type textarea "*"
click at [490, 227] on div at bounding box center [373, 214] width 294 height 79
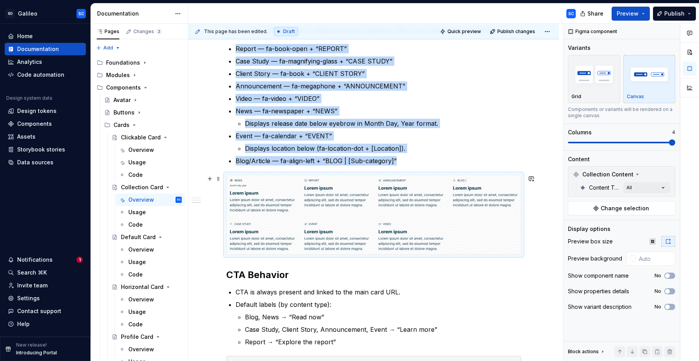
click at [441, 209] on div at bounding box center [410, 192] width 71 height 35
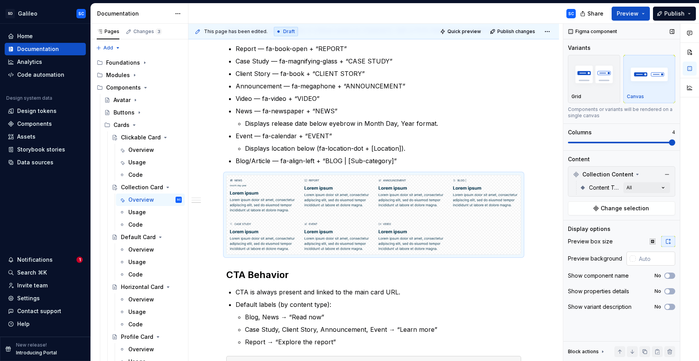
click at [633, 260] on div at bounding box center [632, 259] width 6 height 6
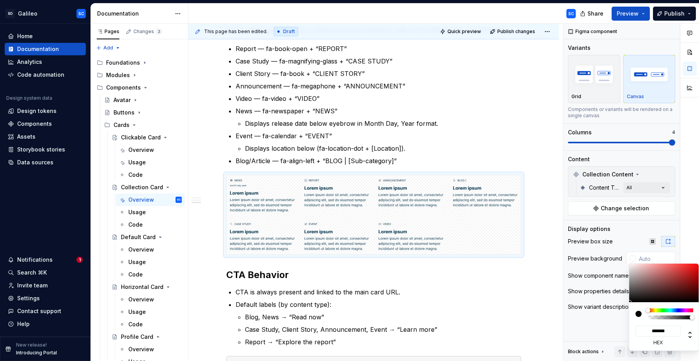
type input "#938282"
type input "*******"
type input "#BCB2B2"
type input "*******"
type input "#DDDBDB"
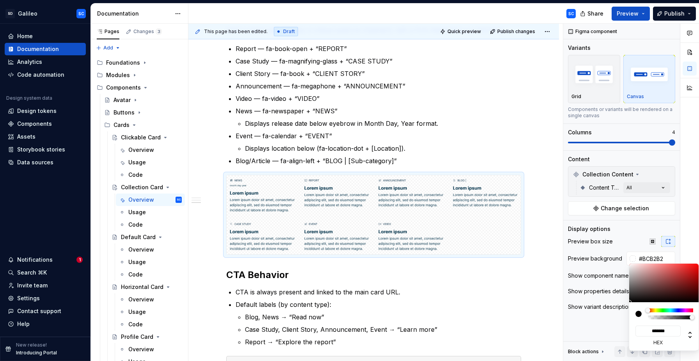
type input "*******"
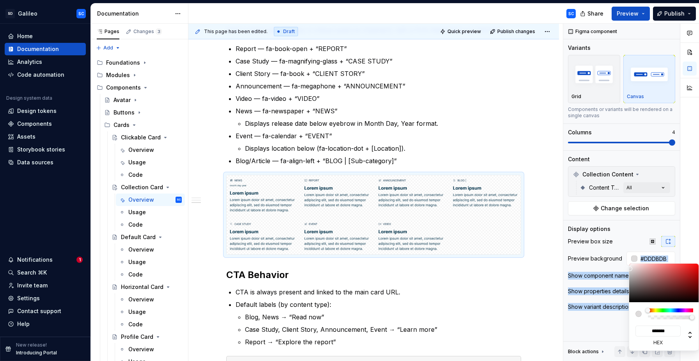
type input "#FFFFFF"
type input "*******"
drag, startPoint x: 637, startPoint y: 280, endPoint x: 626, endPoint y: 262, distance: 20.9
click at [626, 262] on body "SD Galileo SC Home Documentation Analytics Code automation Design system data D…" at bounding box center [349, 180] width 699 height 361
click at [538, 181] on html "SD Galileo SC Home Documentation Analytics Code automation Design system data D…" at bounding box center [349, 180] width 699 height 361
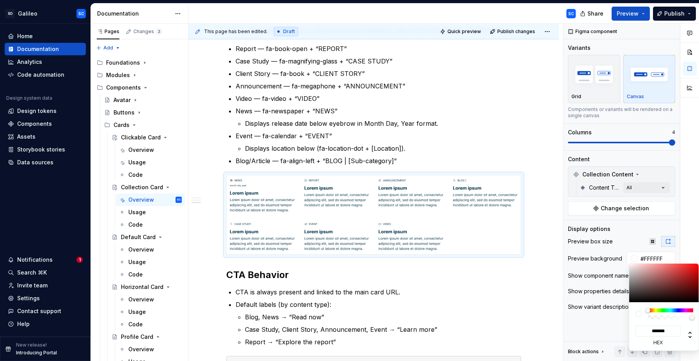
click at [424, 267] on html "SD Galileo SC Home Documentation Analytics Code automation Design system data D…" at bounding box center [349, 180] width 699 height 361
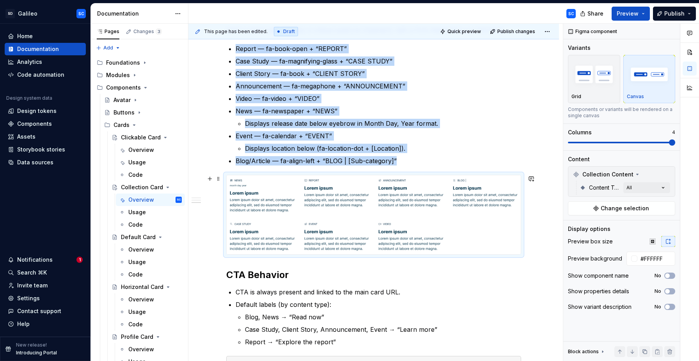
click at [408, 235] on img at bounding box center [410, 236] width 65 height 29
click at [492, 220] on div at bounding box center [373, 214] width 294 height 79
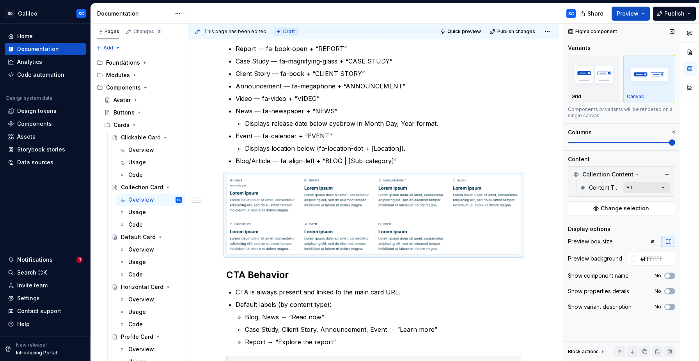
click at [663, 190] on div "Comments Open comments No comments yet Select ‘Comment’ from the block context …" at bounding box center [631, 193] width 136 height 338
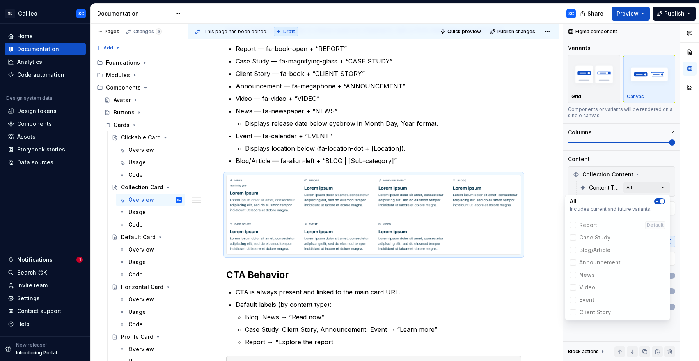
click at [584, 225] on span "Report Default" at bounding box center [616, 225] width 101 height 12
click at [658, 200] on icon "button" at bounding box center [657, 201] width 6 height 5
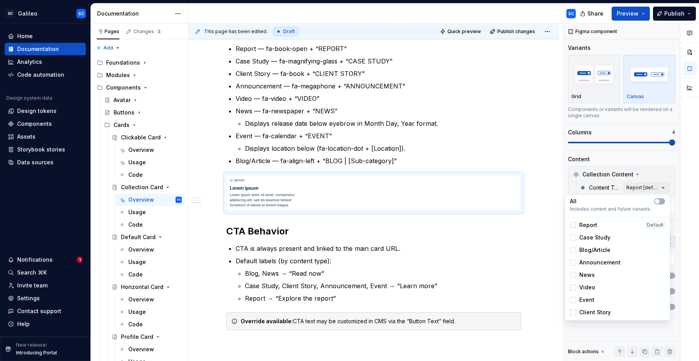
click at [573, 226] on div at bounding box center [573, 225] width 6 height 6
click at [573, 235] on div at bounding box center [573, 238] width 6 height 6
click at [574, 248] on div at bounding box center [573, 250] width 6 height 6
drag, startPoint x: 572, startPoint y: 259, endPoint x: 577, endPoint y: 283, distance: 24.6
click at [572, 259] on div "Announcement" at bounding box center [595, 263] width 51 height 8
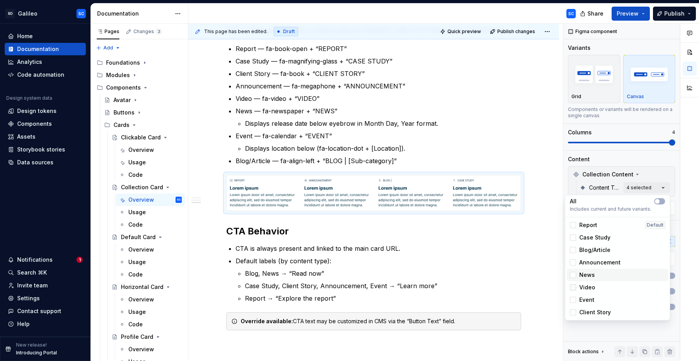
drag, startPoint x: 573, startPoint y: 273, endPoint x: 575, endPoint y: 290, distance: 16.5
click at [573, 273] on div at bounding box center [573, 275] width 6 height 6
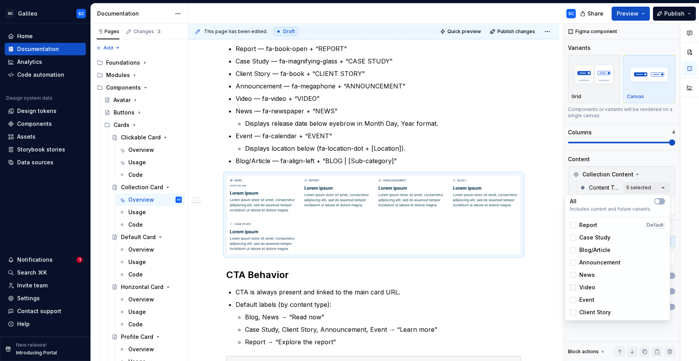
click at [575, 290] on div at bounding box center [573, 288] width 6 height 6
click at [575, 300] on div at bounding box center [573, 300] width 6 height 6
click at [575, 311] on div at bounding box center [573, 313] width 6 height 6
click at [573, 313] on icon at bounding box center [573, 313] width 0 height 0
click at [573, 313] on div at bounding box center [573, 313] width 6 height 6
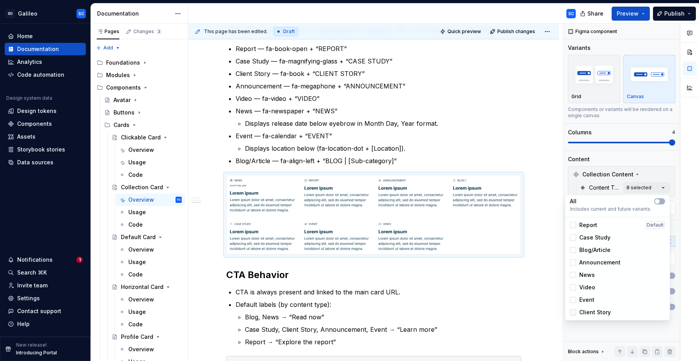
click at [573, 313] on icon at bounding box center [573, 313] width 0 height 0
click at [575, 313] on div at bounding box center [573, 313] width 6 height 6
click at [573, 313] on icon at bounding box center [573, 313] width 0 height 0
click at [573, 300] on icon at bounding box center [573, 300] width 0 height 0
click at [573, 299] on div at bounding box center [573, 300] width 6 height 6
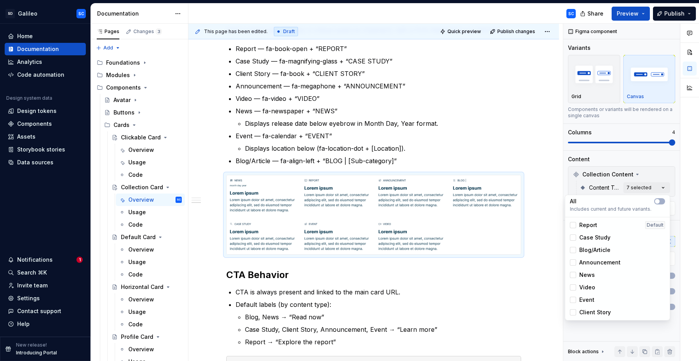
click at [671, 152] on div "Comments Open comments No comments yet Select ‘Comment’ from the block context …" at bounding box center [631, 193] width 136 height 338
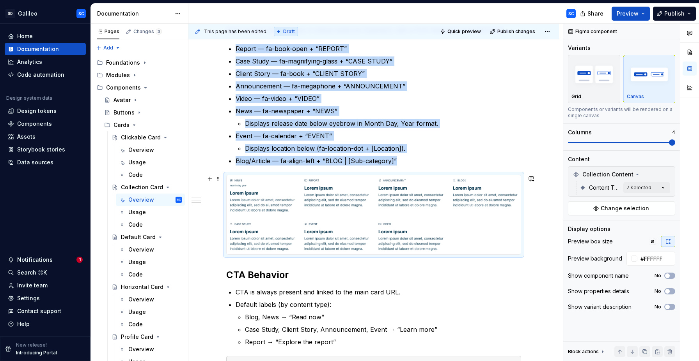
click at [442, 202] on img at bounding box center [410, 193] width 65 height 29
click at [493, 239] on div at bounding box center [373, 214] width 294 height 79
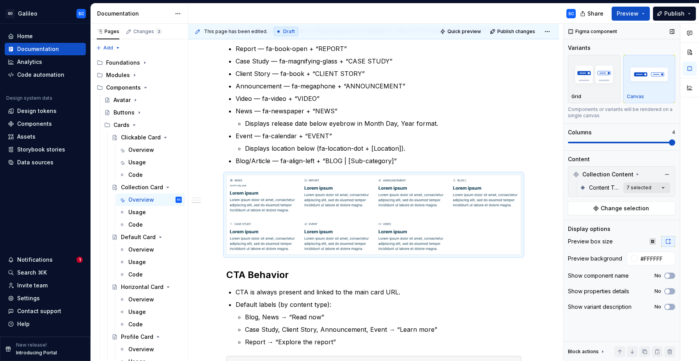
click at [660, 185] on div "Comments Open comments No comments yet Select ‘Comment’ from the block context …" at bounding box center [631, 193] width 136 height 338
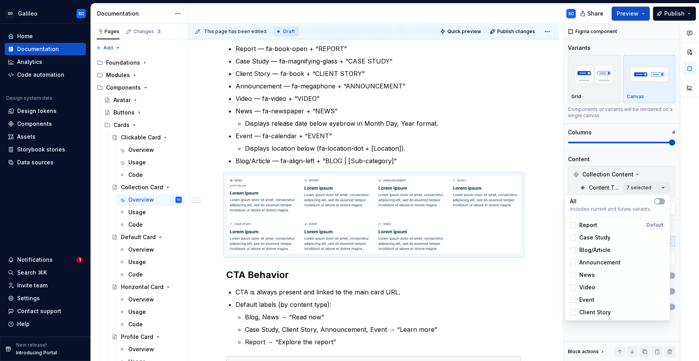
click at [585, 310] on span "Client Story" at bounding box center [595, 313] width 32 height 8
click at [618, 122] on div "Comments Open comments No comments yet Select ‘Comment’ from the block context …" at bounding box center [631, 193] width 136 height 338
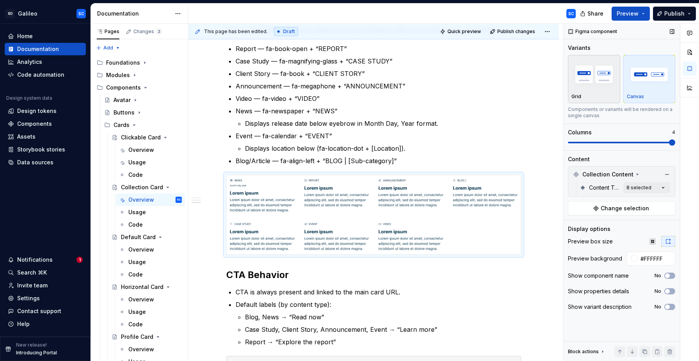
click at [603, 75] on img "button" at bounding box center [593, 74] width 45 height 28
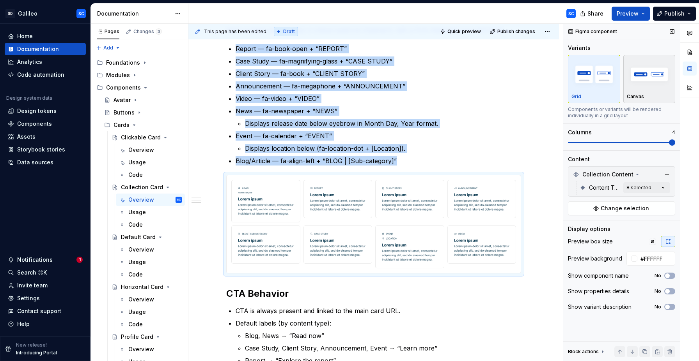
click at [643, 84] on img "button" at bounding box center [648, 74] width 45 height 28
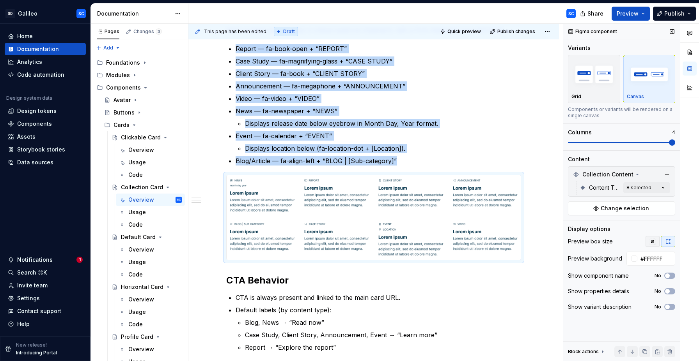
click at [653, 244] on icon "button" at bounding box center [652, 242] width 6 height 6
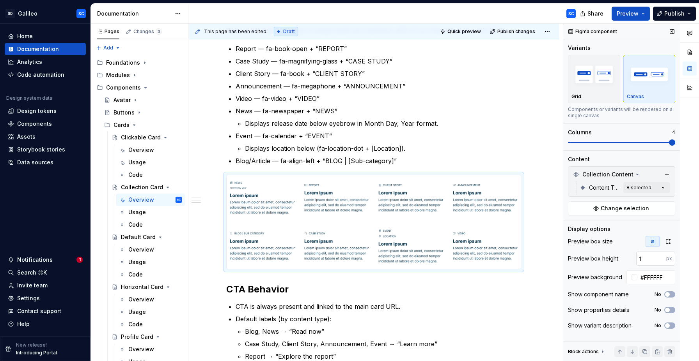
click at [660, 256] on input "1" at bounding box center [651, 259] width 30 height 14
click at [660, 256] on input "2" at bounding box center [651, 259] width 30 height 14
click at [660, 256] on input "3" at bounding box center [651, 259] width 30 height 14
click at [660, 256] on input "4" at bounding box center [651, 259] width 30 height 14
click at [660, 256] on input "5" at bounding box center [651, 259] width 30 height 14
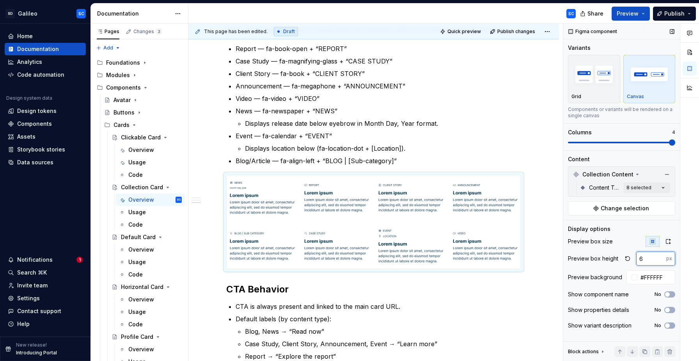
click at [660, 256] on input "6" at bounding box center [651, 259] width 30 height 14
click at [651, 258] on input "6" at bounding box center [651, 259] width 30 height 14
type input "48"
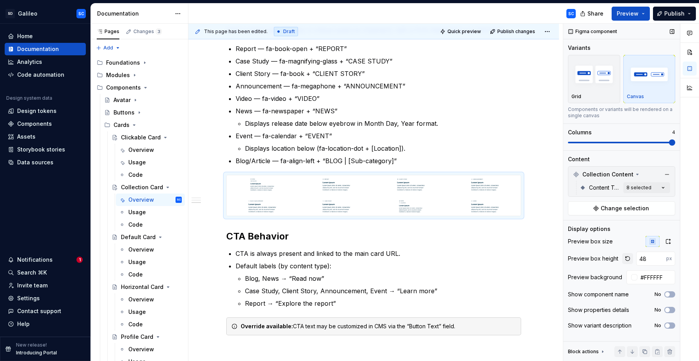
click at [629, 258] on button "button" at bounding box center [627, 258] width 11 height 11
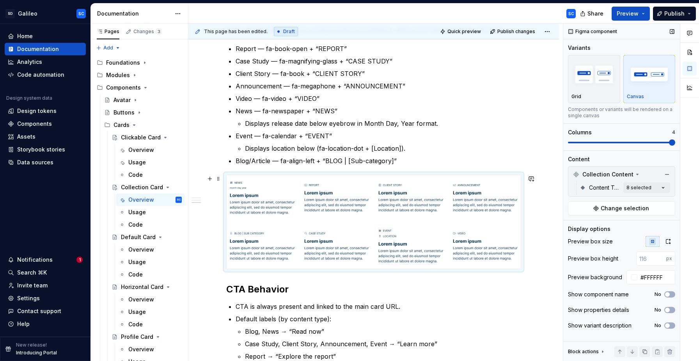
click at [333, 237] on img at bounding box center [336, 246] width 65 height 39
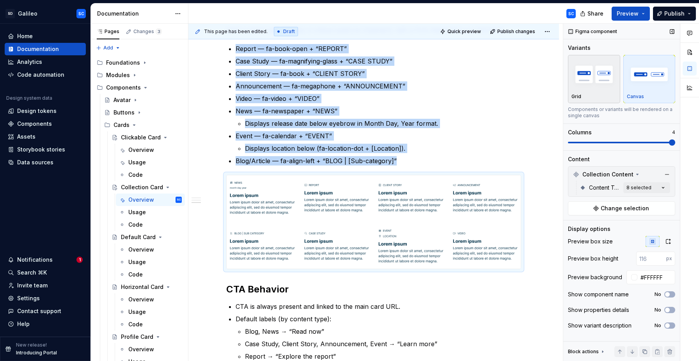
click at [596, 93] on div "Grid" at bounding box center [593, 78] width 45 height 41
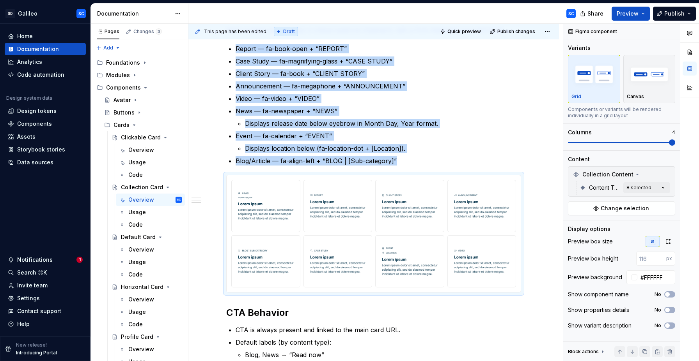
click at [662, 184] on div "Comments Open comments No comments yet Select ‘Comment’ from the block context …" at bounding box center [631, 193] width 136 height 338
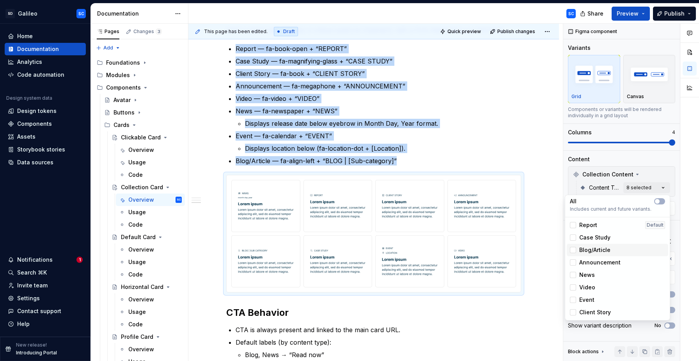
drag, startPoint x: 601, startPoint y: 225, endPoint x: 598, endPoint y: 248, distance: 22.7
click at [598, 248] on div "Report Default Case Study Blog/Article Announcement News Video Event Client Sto…" at bounding box center [616, 269] width 101 height 100
click at [588, 249] on span "Blog/Article" at bounding box center [594, 250] width 31 height 8
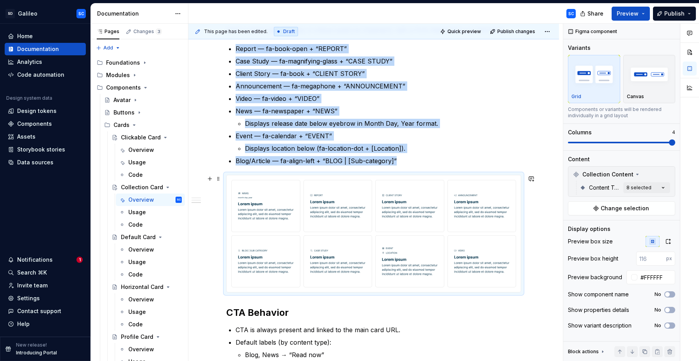
click at [465, 262] on img at bounding box center [482, 261] width 56 height 39
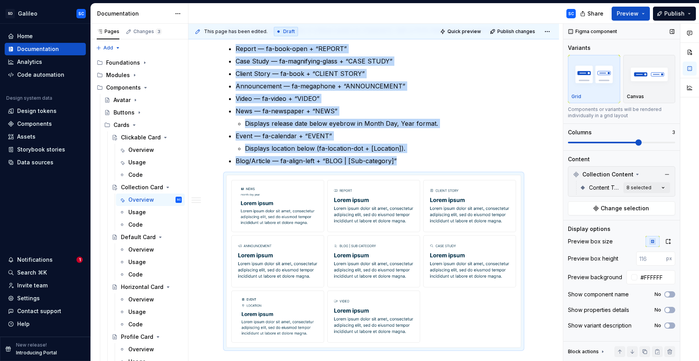
click at [641, 143] on span at bounding box center [638, 143] width 6 height 6
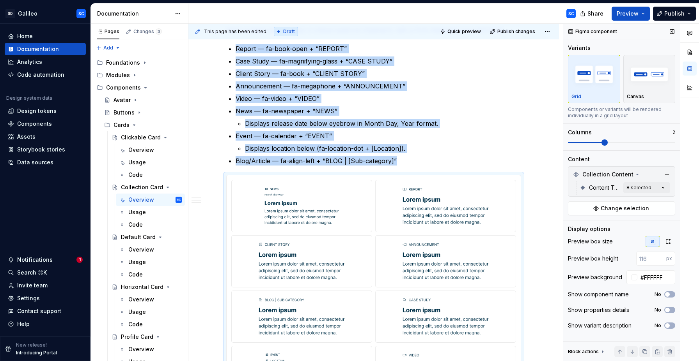
scroll to position [403, 0]
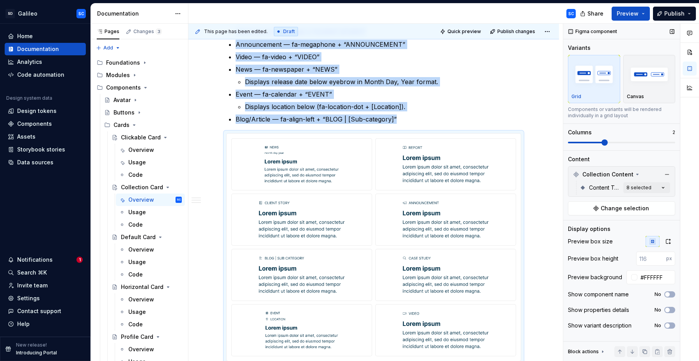
click at [607, 142] on span at bounding box center [604, 143] width 6 height 6
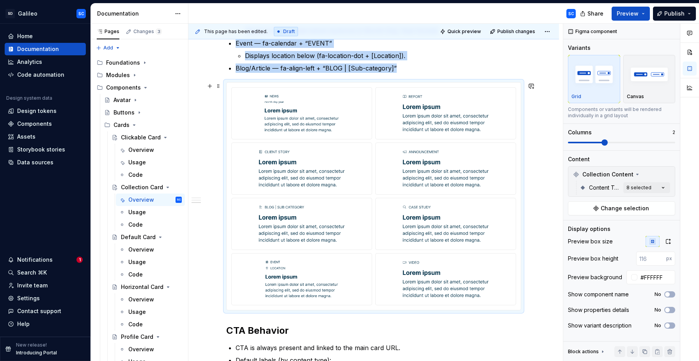
scroll to position [462, 0]
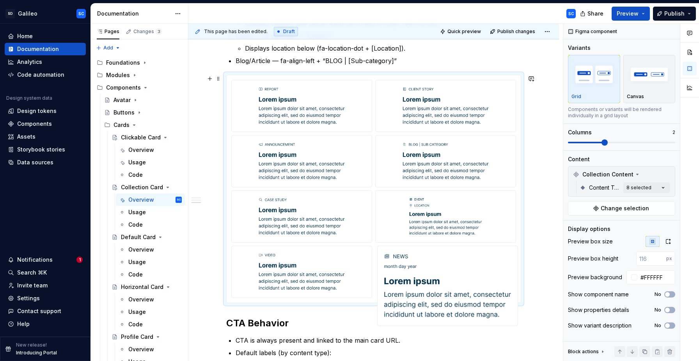
drag, startPoint x: 329, startPoint y: 104, endPoint x: 475, endPoint y: 262, distance: 215.5
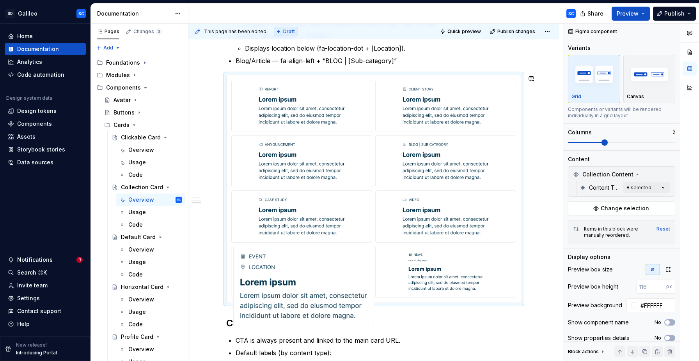
drag, startPoint x: 425, startPoint y: 206, endPoint x: 299, endPoint y: 261, distance: 137.9
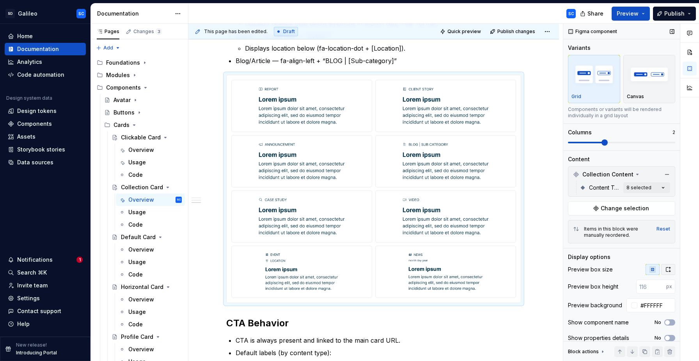
click at [667, 270] on icon "button" at bounding box center [668, 270] width 6 height 6
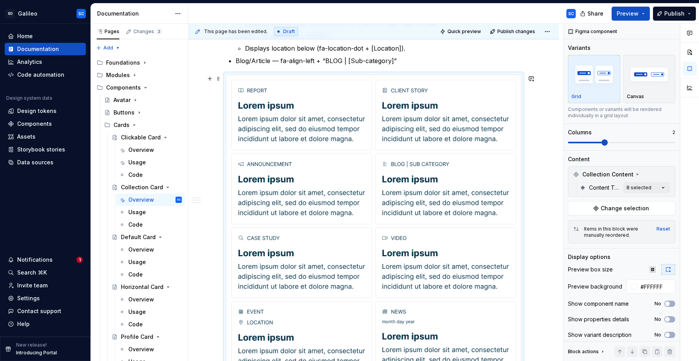
click at [541, 109] on div "**********" at bounding box center [373, 177] width 370 height 933
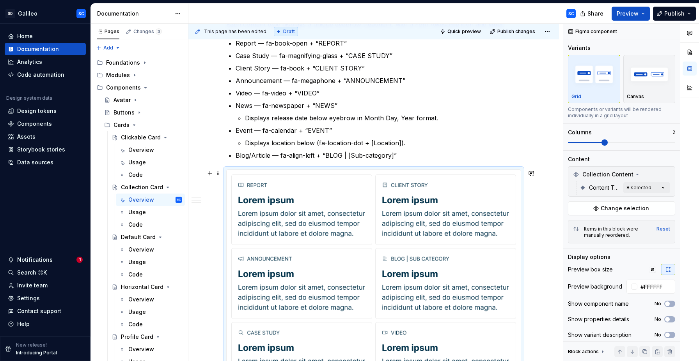
scroll to position [370, 0]
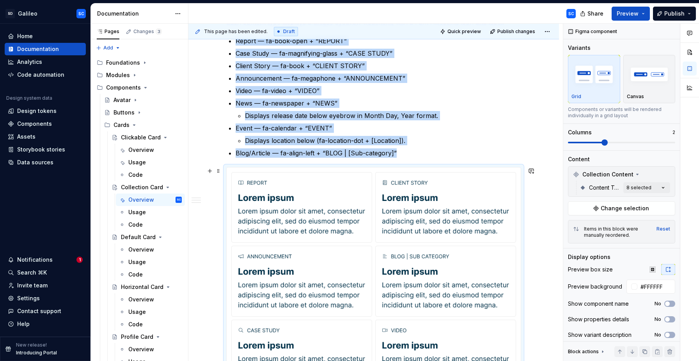
click at [296, 341] on img at bounding box center [301, 355] width 127 height 57
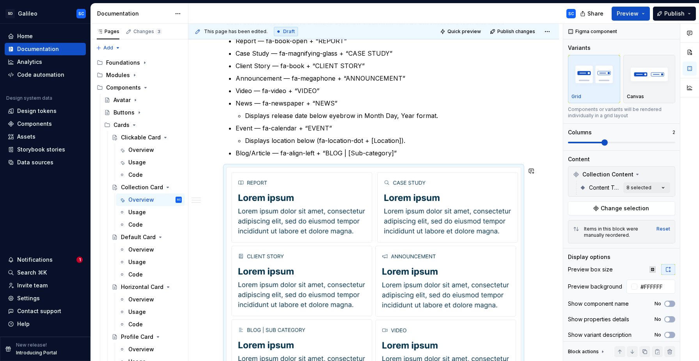
drag, startPoint x: 296, startPoint y: 336, endPoint x: 434, endPoint y: 190, distance: 200.7
click at [434, 190] on body "SD Galileo SC Home Documentation Analytics Code automation Design system data D…" at bounding box center [349, 180] width 699 height 361
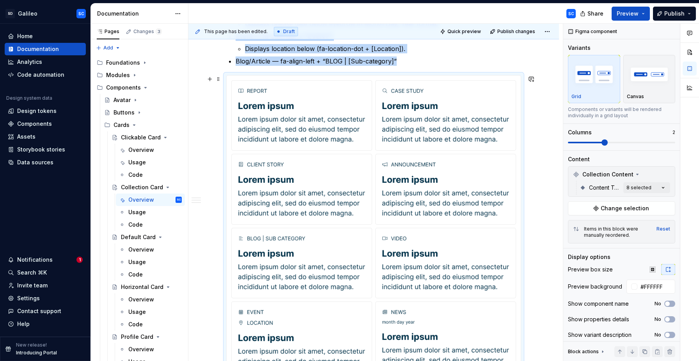
scroll to position [462, 0]
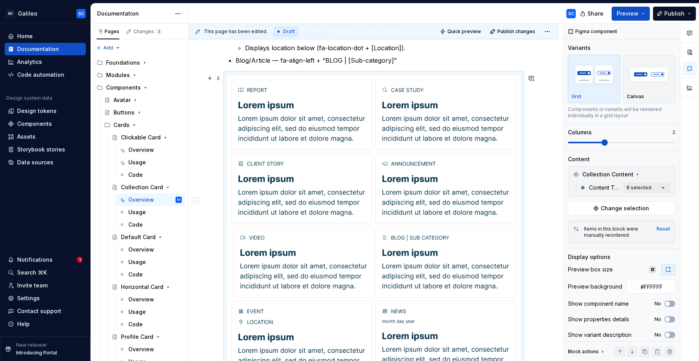
drag, startPoint x: 418, startPoint y: 247, endPoint x: 268, endPoint y: 247, distance: 150.1
click at [268, 247] on body "SD Galileo SC Home Documentation Analytics Code automation Design system data D…" at bounding box center [349, 180] width 699 height 361
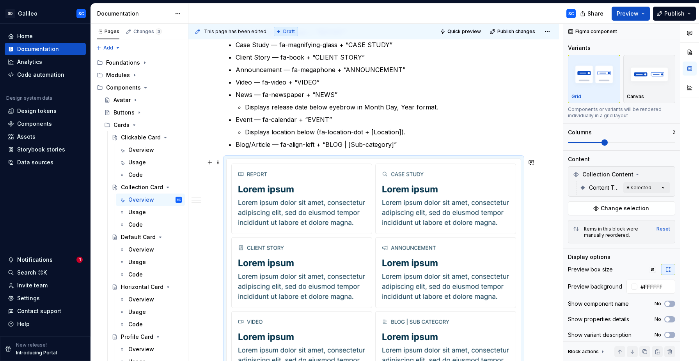
scroll to position [361, 0]
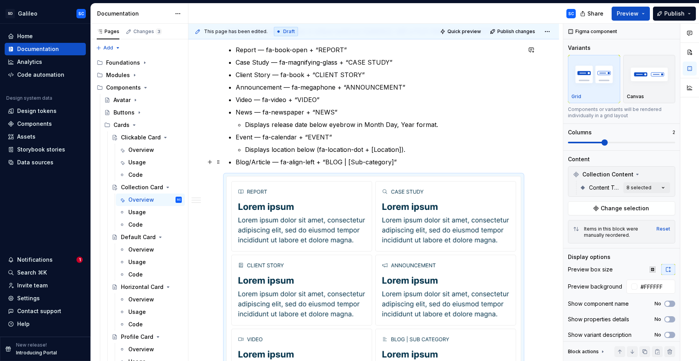
click at [263, 161] on p "Blog/Article — fa-align-left + “BLOG | [Sub-category]”" at bounding box center [377, 161] width 285 height 9
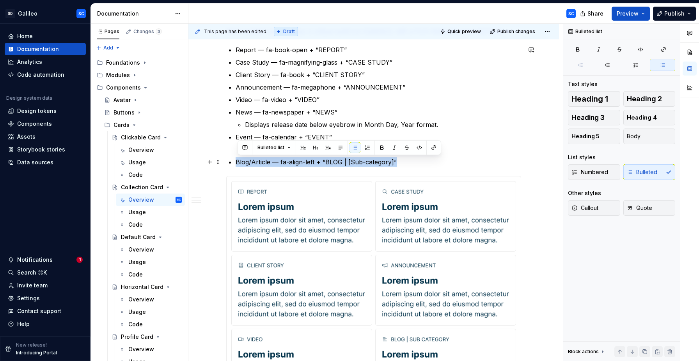
click at [263, 161] on p "Blog/Article — fa-align-left + “BLOG | [Sub-category]”" at bounding box center [377, 161] width 285 height 9
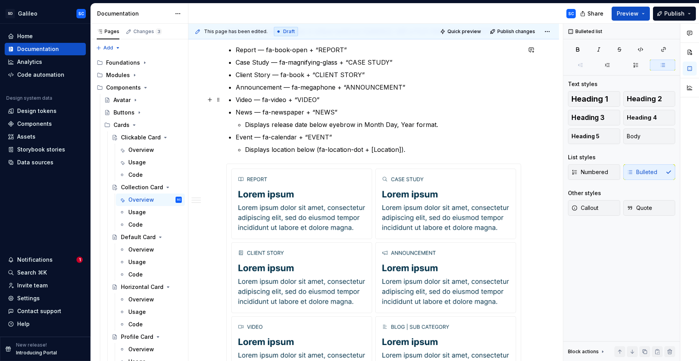
click at [360, 100] on p "Video — fa-video + “VIDEO”" at bounding box center [377, 99] width 285 height 9
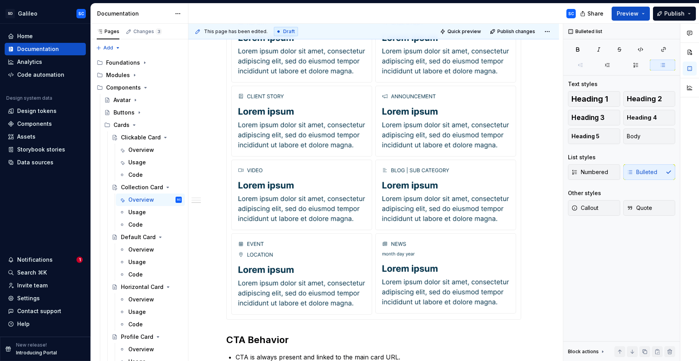
click at [438, 250] on img at bounding box center [445, 273] width 127 height 67
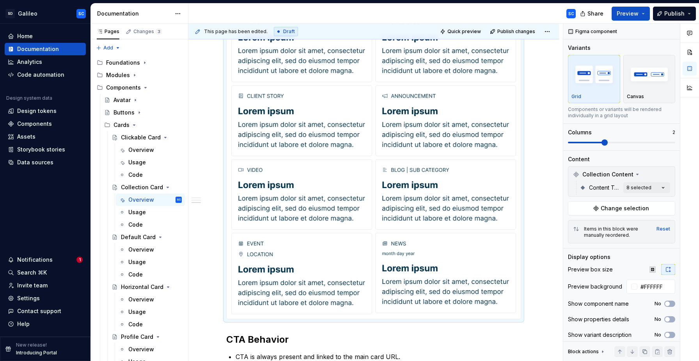
scroll to position [533, 0]
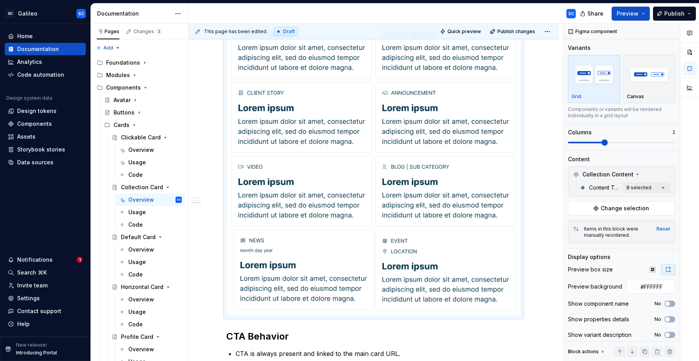
drag, startPoint x: 442, startPoint y: 256, endPoint x: 315, endPoint y: 257, distance: 126.3
click at [315, 257] on body "SD Galileo SC Home Documentation Analytics Code automation Design system data D…" at bounding box center [349, 180] width 699 height 361
click at [535, 232] on div "**********" at bounding box center [373, 105] width 370 height 933
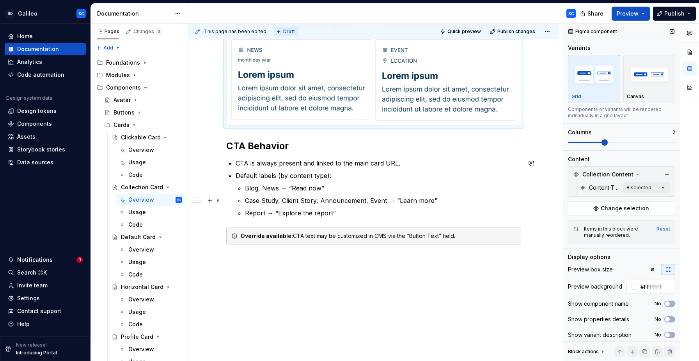
scroll to position [727, 0]
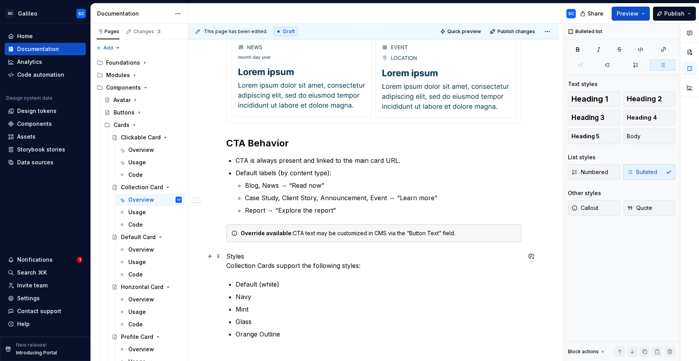
click at [260, 258] on p "Styles Collection Cards support the following styles:" at bounding box center [373, 261] width 295 height 19
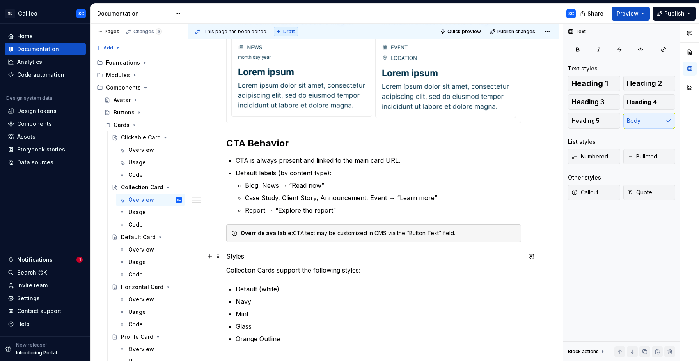
click at [241, 254] on p "Styles" at bounding box center [373, 256] width 295 height 9
click at [277, 241] on button "button" at bounding box center [277, 242] width 11 height 11
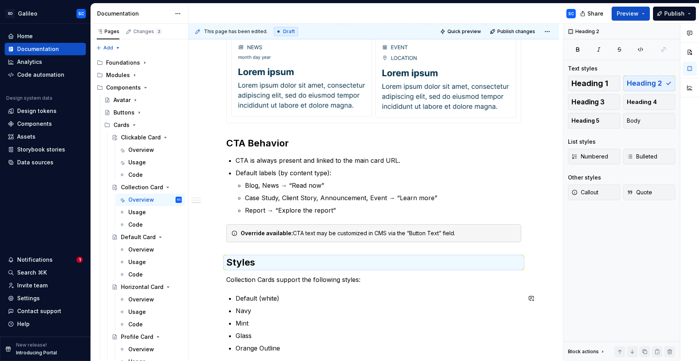
click at [379, 276] on p "Collection Cards support the following styles:" at bounding box center [373, 279] width 295 height 9
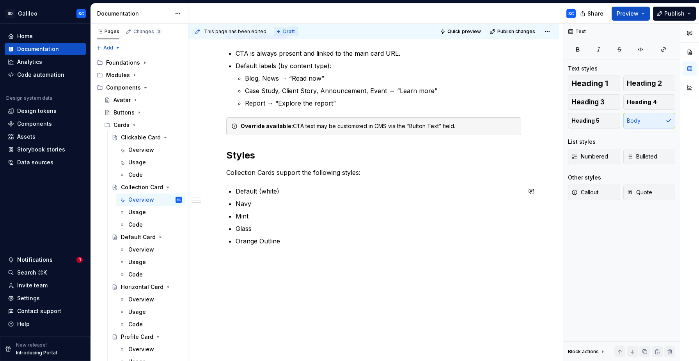
scroll to position [836, 0]
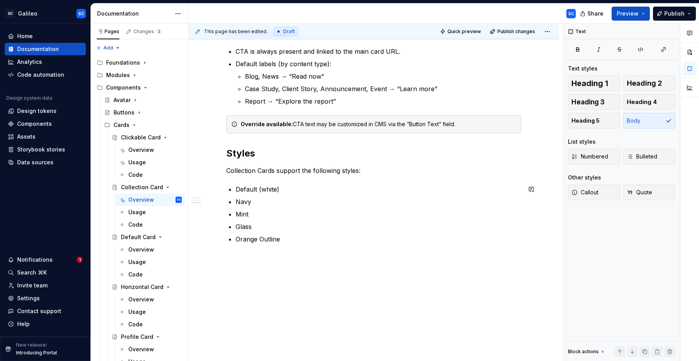
click at [329, 259] on p at bounding box center [373, 257] width 295 height 9
click at [213, 257] on button "button" at bounding box center [209, 258] width 11 height 11
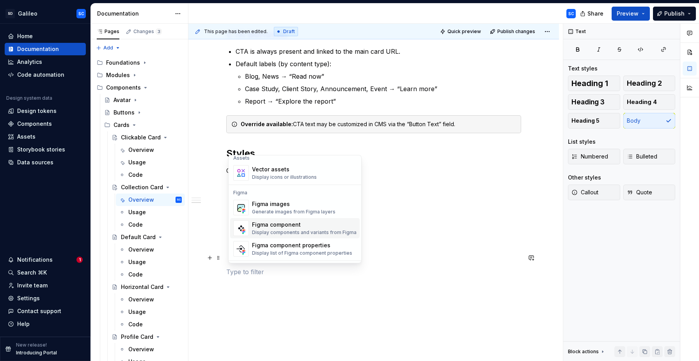
scroll to position [699, 0]
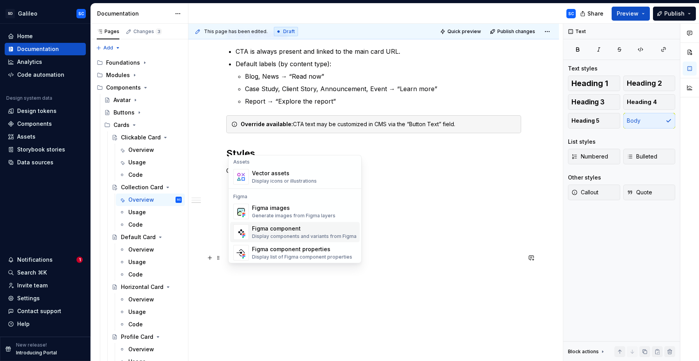
click at [288, 230] on div "Figma component" at bounding box center [304, 229] width 104 height 8
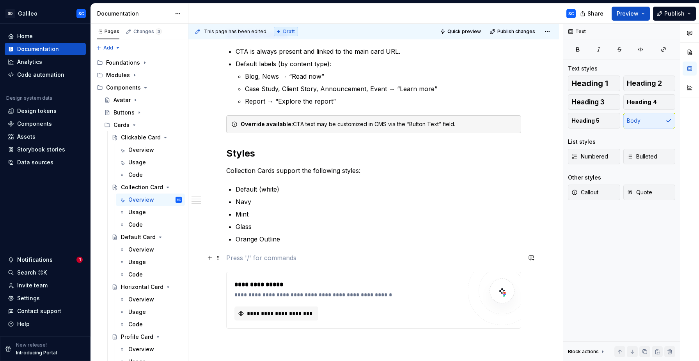
click at [297, 256] on p at bounding box center [373, 257] width 295 height 9
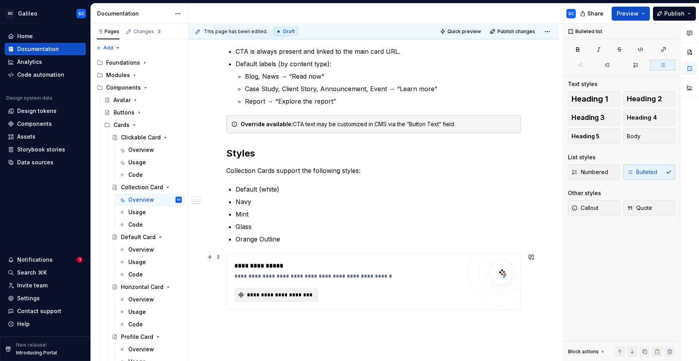
click at [296, 296] on span "**********" at bounding box center [279, 295] width 67 height 8
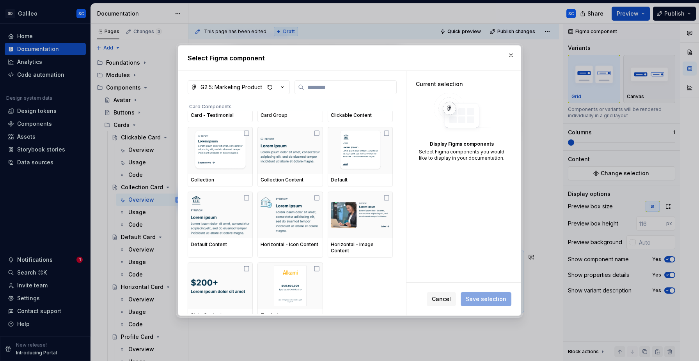
scroll to position [542, 0]
click at [230, 147] on img at bounding box center [220, 151] width 59 height 41
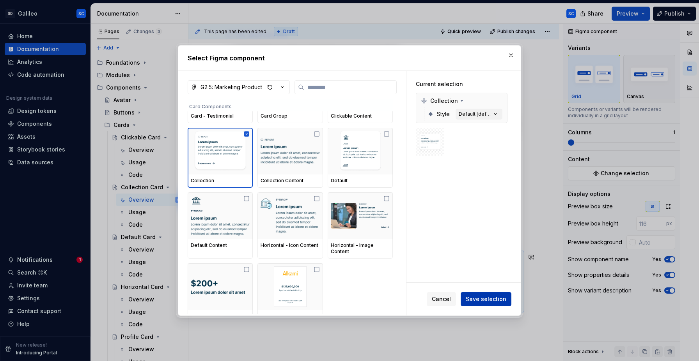
click at [481, 299] on span "Save selection" at bounding box center [485, 299] width 41 height 8
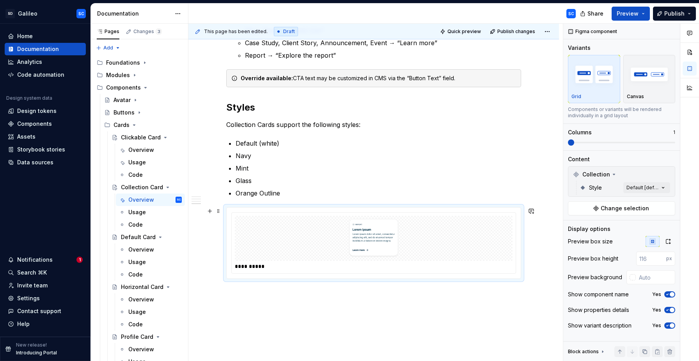
scroll to position [901, 0]
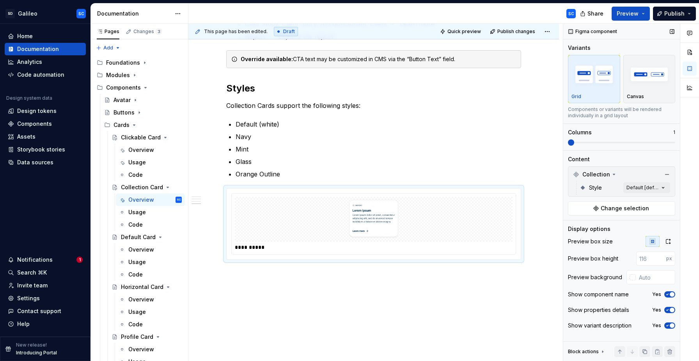
click at [669, 295] on icon "button" at bounding box center [667, 294] width 6 height 5
click at [669, 310] on icon "button" at bounding box center [667, 310] width 6 height 5
click at [667, 325] on icon "button" at bounding box center [667, 326] width 6 height 5
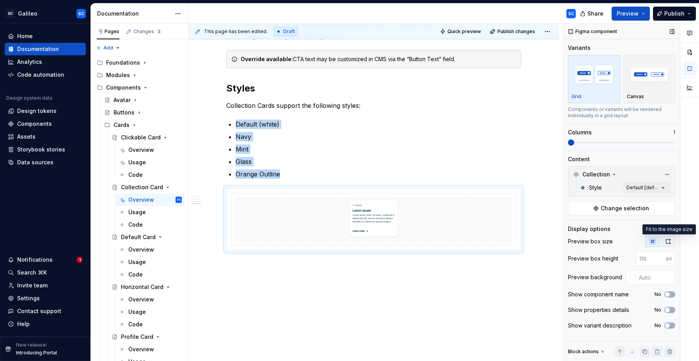
click at [668, 244] on icon "button" at bounding box center [668, 242] width 6 height 6
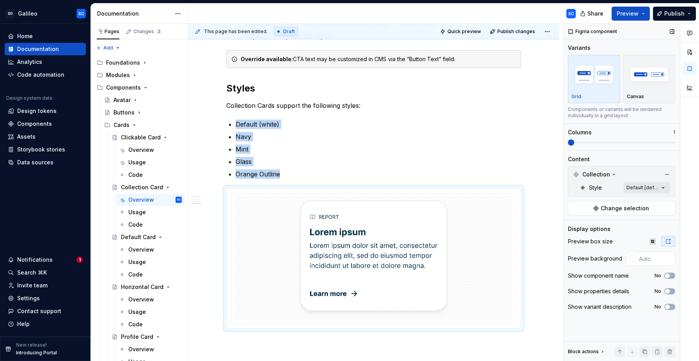
click at [657, 189] on div "Comments Open comments No comments yet Select ‘Comment’ from the block context …" at bounding box center [631, 193] width 136 height 338
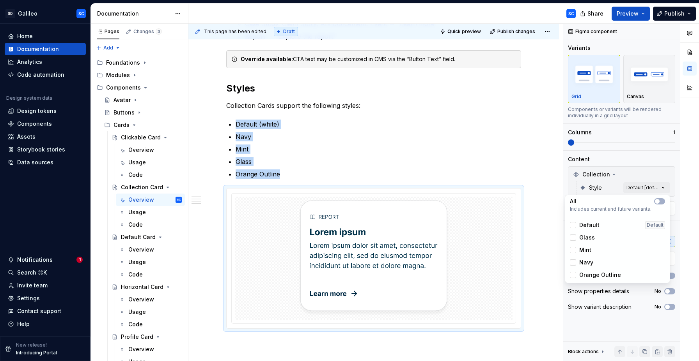
click at [597, 225] on span "Default" at bounding box center [589, 225] width 20 height 8
click at [588, 237] on span "Glass" at bounding box center [587, 238] width 16 height 8
drag, startPoint x: 587, startPoint y: 249, endPoint x: 587, endPoint y: 261, distance: 11.3
click at [587, 251] on span "Mint" at bounding box center [585, 250] width 12 height 8
click at [589, 262] on span "Navy" at bounding box center [586, 263] width 14 height 8
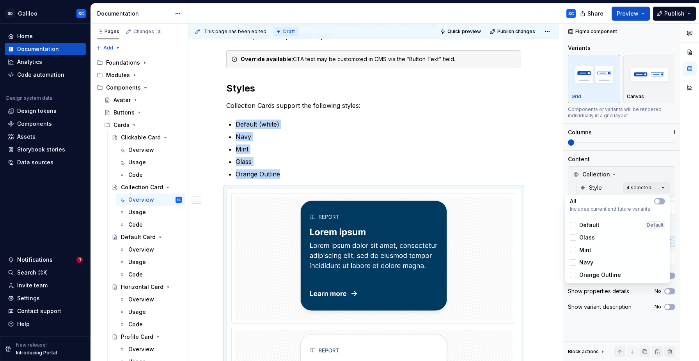
click at [590, 276] on span "Orange Outline" at bounding box center [600, 275] width 42 height 8
click at [590, 137] on div "Comments Open comments No comments yet Select ‘Comment’ from the block context …" at bounding box center [631, 193] width 136 height 338
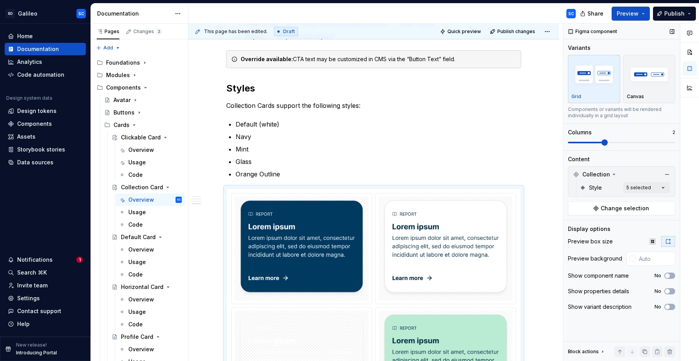
click at [596, 142] on span at bounding box center [621, 143] width 107 height 2
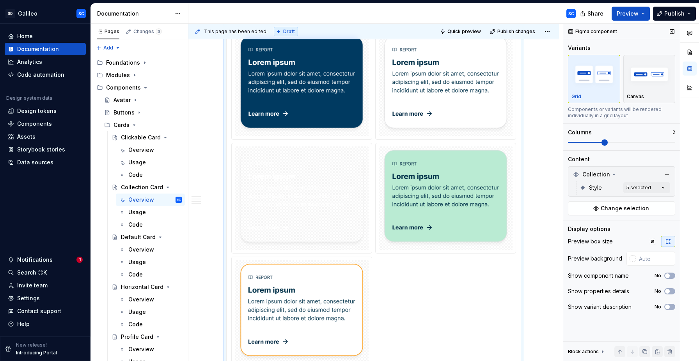
scroll to position [1007, 0]
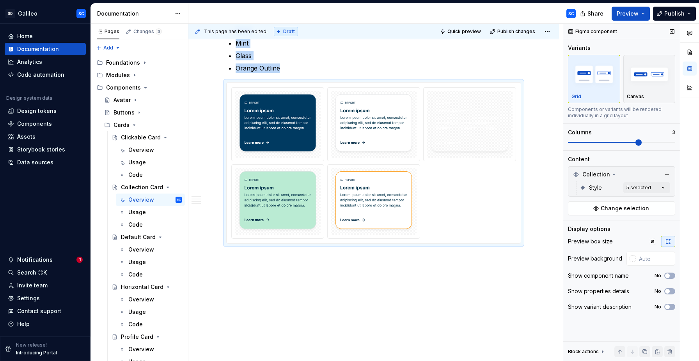
click at [628, 142] on span at bounding box center [621, 143] width 107 height 2
click at [306, 144] on img at bounding box center [278, 124] width 80 height 61
click at [469, 147] on img at bounding box center [470, 124] width 80 height 61
click at [472, 144] on img at bounding box center [470, 124] width 80 height 61
click at [654, 185] on div "Comments Open comments No comments yet Select ‘Comment’ from the block context …" at bounding box center [631, 193] width 136 height 338
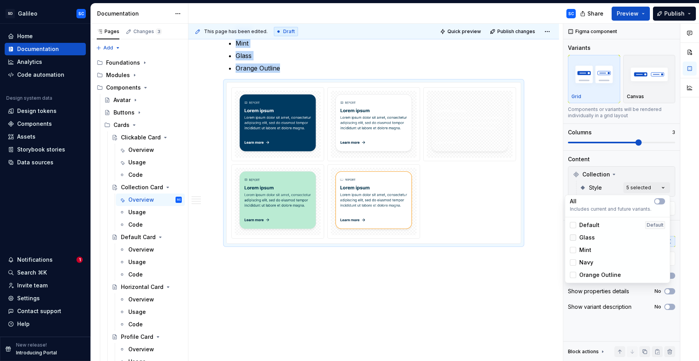
click at [573, 238] on icon at bounding box center [573, 238] width 0 height 0
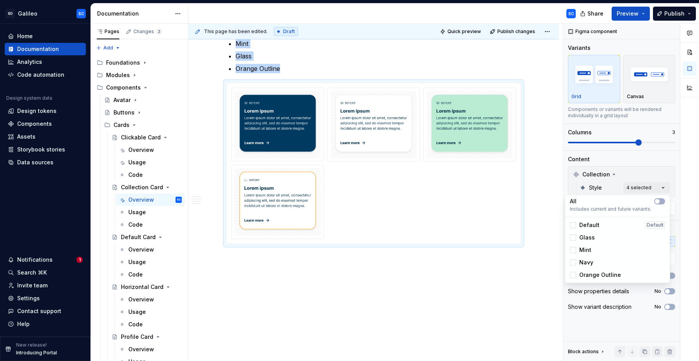
click at [619, 143] on div "Comments Open comments No comments yet Select ‘Comment’ from the block context …" at bounding box center [631, 193] width 136 height 338
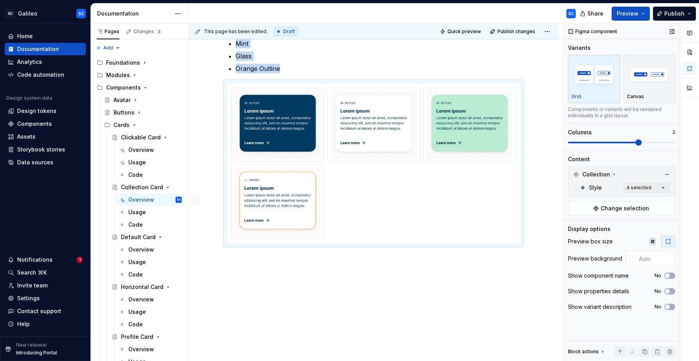
click at [612, 143] on span at bounding box center [603, 143] width 71 height 2
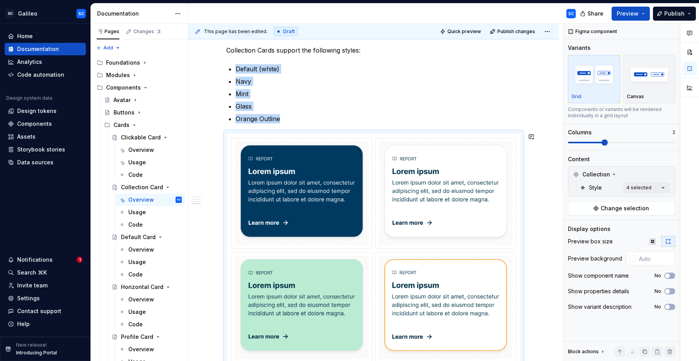
scroll to position [946, 0]
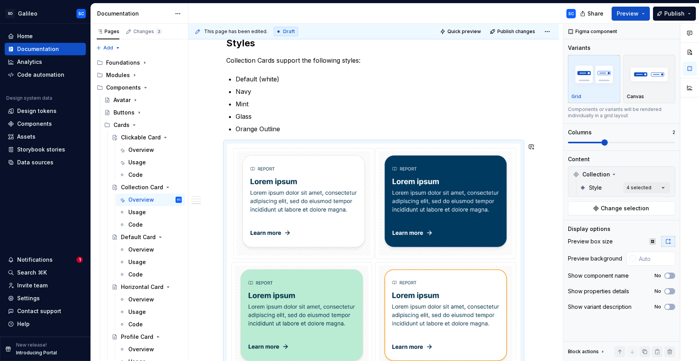
drag, startPoint x: 418, startPoint y: 199, endPoint x: 302, endPoint y: 200, distance: 115.8
click at [302, 200] on body "SD Galileo SC Home Documentation Analytics Code automation Design system data D…" at bounding box center [349, 180] width 699 height 361
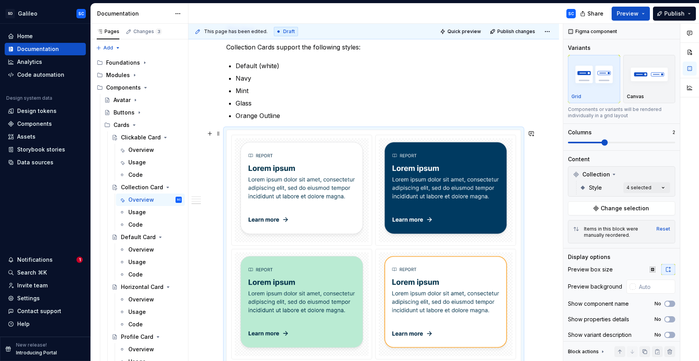
scroll to position [963, 0]
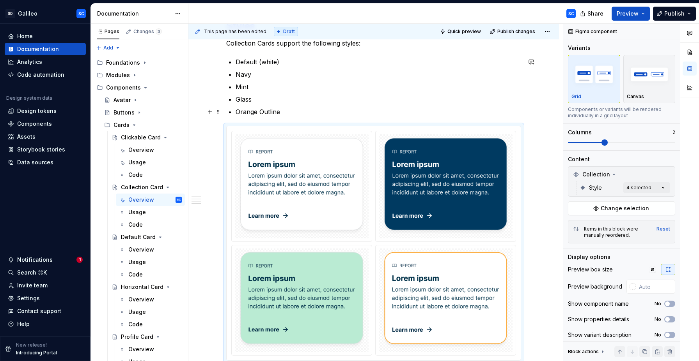
click at [275, 111] on p "Orange Outline" at bounding box center [377, 111] width 285 height 9
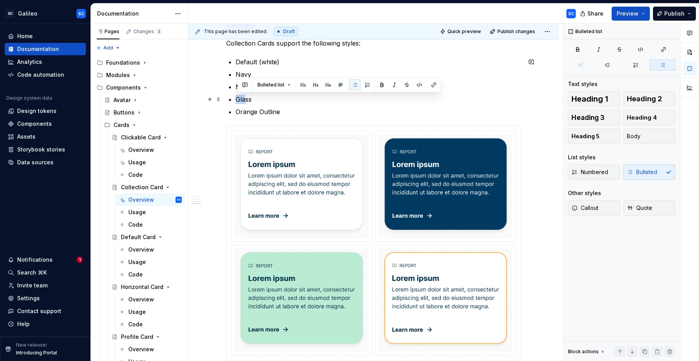
click at [248, 100] on p "Glass" at bounding box center [377, 99] width 285 height 9
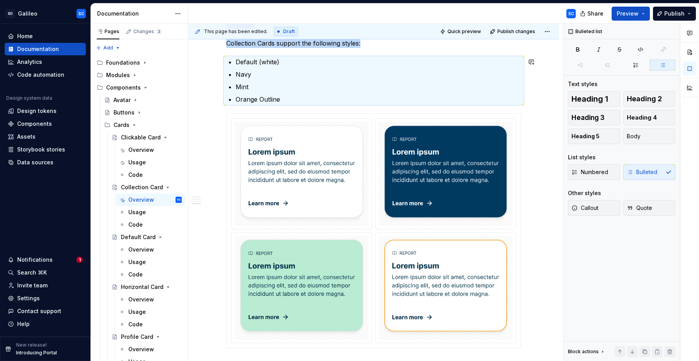
click at [308, 101] on p "Orange Outline" at bounding box center [377, 99] width 285 height 9
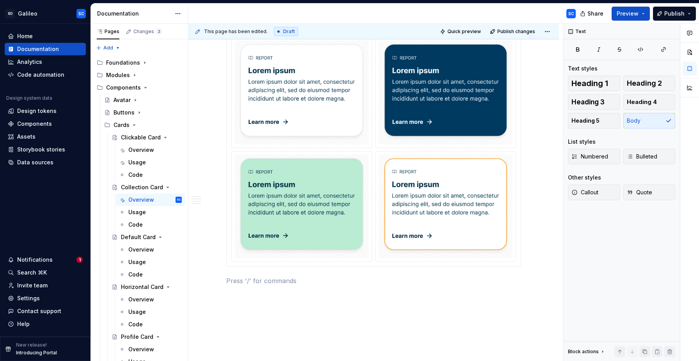
scroll to position [1056, 0]
click at [309, 286] on p at bounding box center [373, 281] width 295 height 9
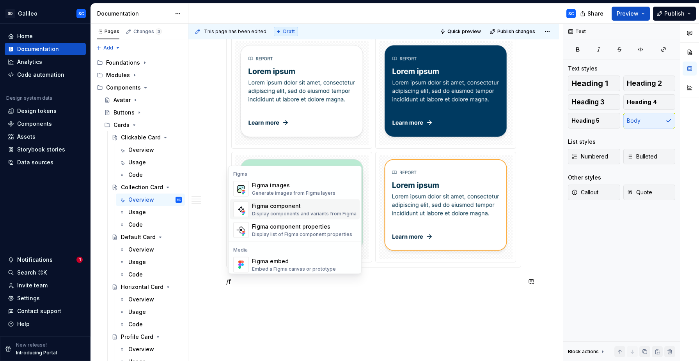
click at [303, 205] on div "Figma component" at bounding box center [304, 206] width 104 height 8
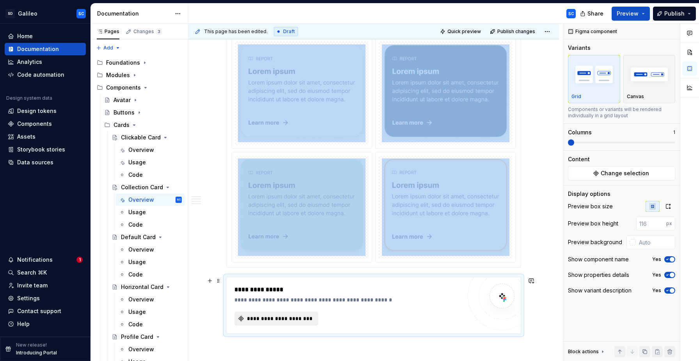
click at [279, 320] on span "**********" at bounding box center [279, 319] width 67 height 8
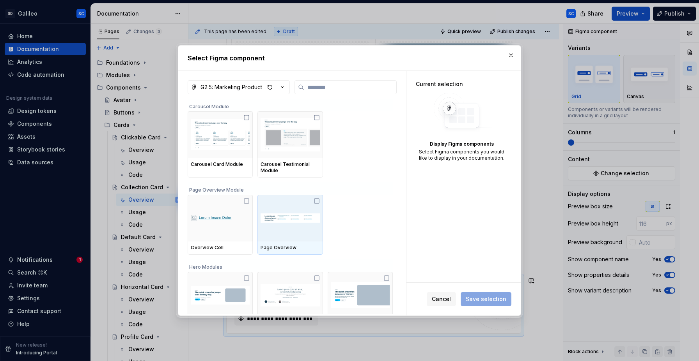
type textarea "*"
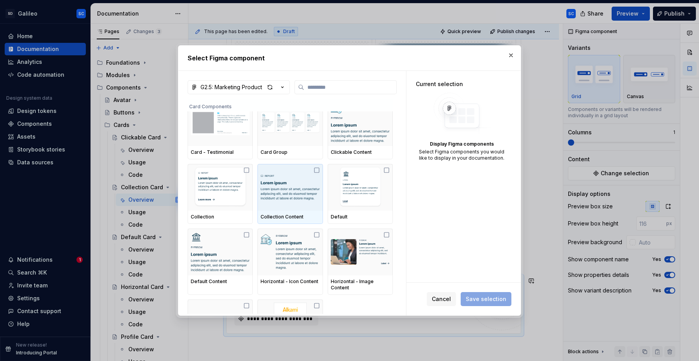
scroll to position [508, 0]
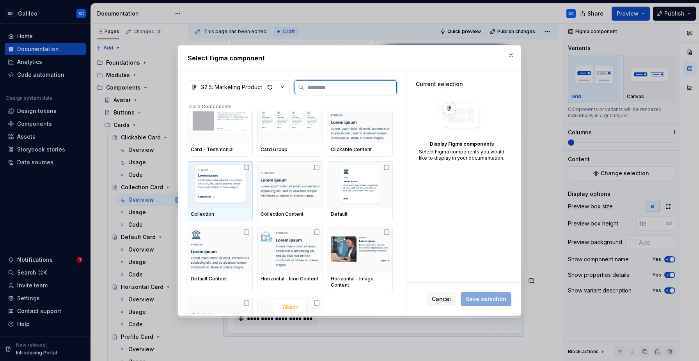
click at [226, 188] on img at bounding box center [220, 185] width 59 height 41
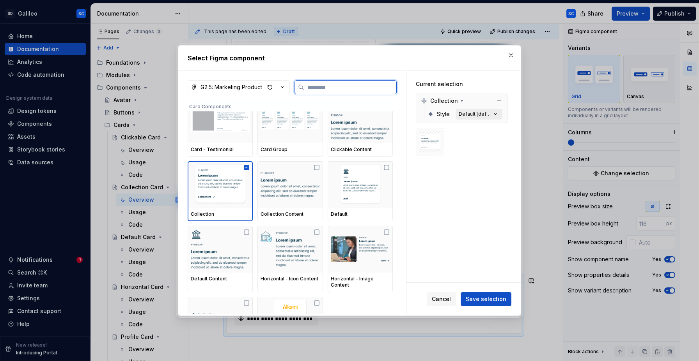
click at [499, 115] on icon "button" at bounding box center [495, 114] width 8 height 8
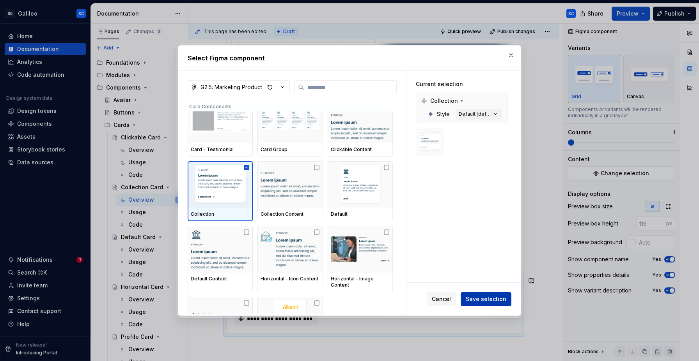
click at [483, 299] on span "Save selection" at bounding box center [485, 299] width 41 height 8
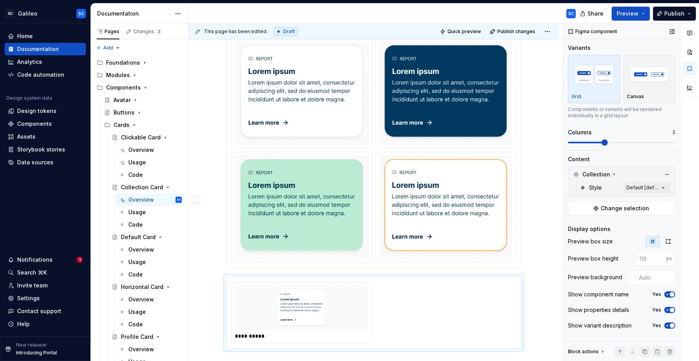
click at [601, 142] on span at bounding box center [621, 143] width 107 height 2
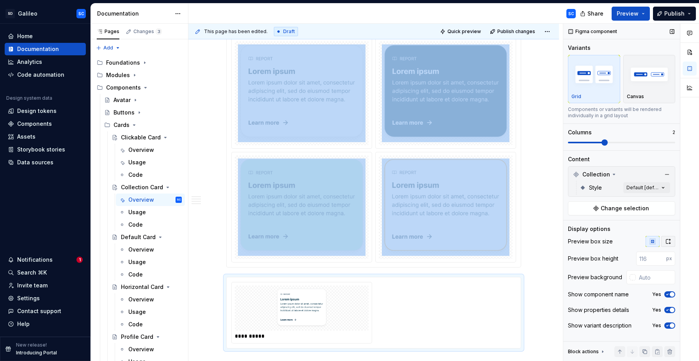
click at [669, 241] on icon "button" at bounding box center [668, 242] width 6 height 6
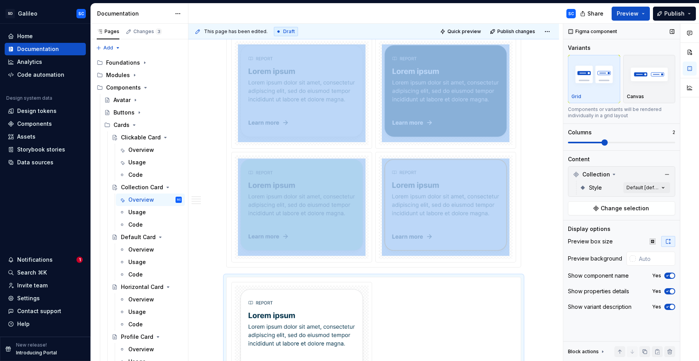
drag, startPoint x: 671, startPoint y: 276, endPoint x: 673, endPoint y: 285, distance: 8.9
click at [671, 276] on span "button" at bounding box center [671, 276] width 5 height 5
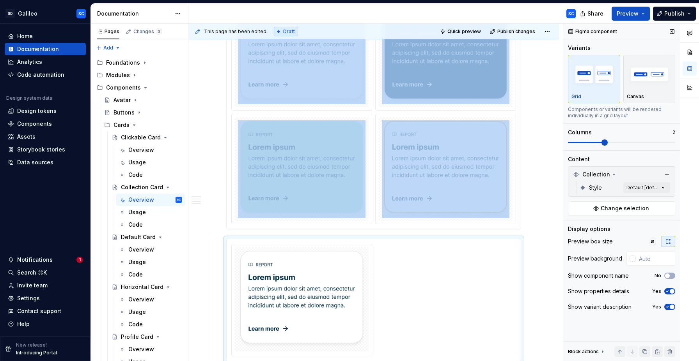
click at [671, 292] on span "button" at bounding box center [671, 291] width 5 height 5
drag, startPoint x: 669, startPoint y: 306, endPoint x: 669, endPoint y: 299, distance: 7.8
click at [669, 306] on span "button" at bounding box center [671, 307] width 5 height 5
click at [658, 187] on div "Comments Open comments No comments yet Select ‘Comment’ from the block context …" at bounding box center [631, 193] width 136 height 338
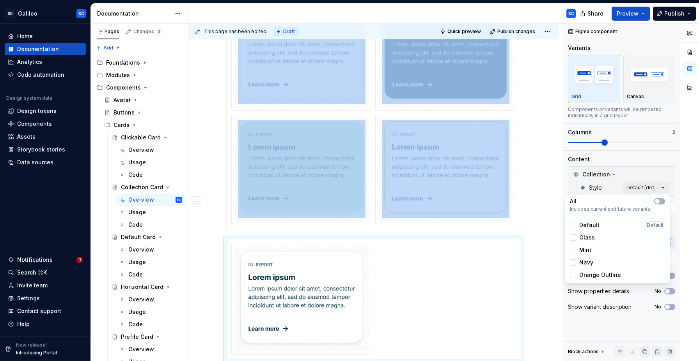
click at [587, 238] on span "Glass" at bounding box center [587, 238] width 16 height 8
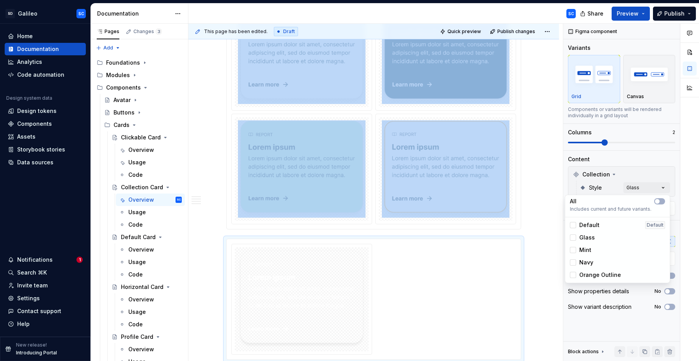
click at [678, 165] on div "Comments Open comments No comments yet Select ‘Comment’ from the block context …" at bounding box center [631, 193] width 136 height 338
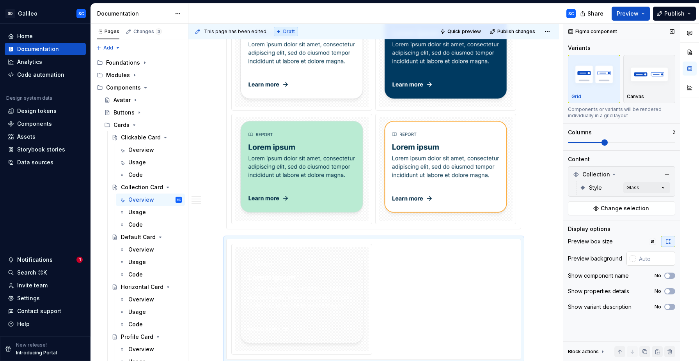
click at [633, 260] on div at bounding box center [632, 259] width 6 height 6
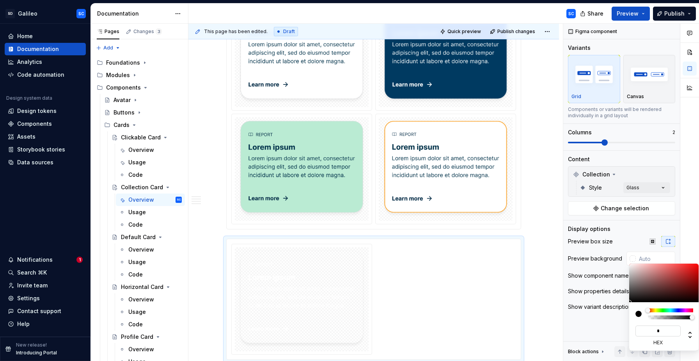
type input "**"
type input "#000033"
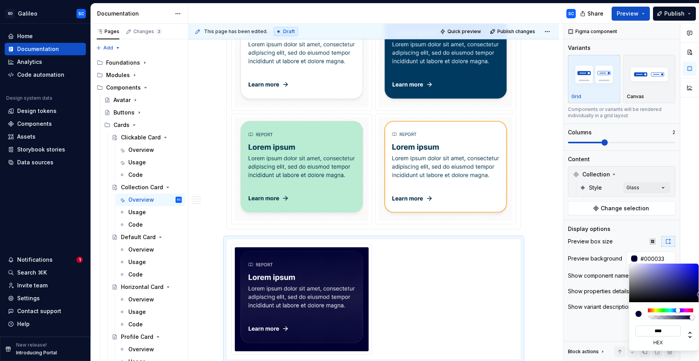
type input "*****"
type input "#003A61"
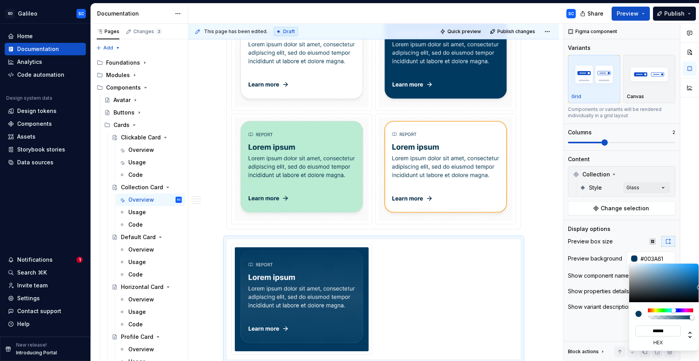
type input "******"
click at [540, 203] on html "SD Galileo SC Home Documentation Analytics Code automation Design system data D…" at bounding box center [349, 180] width 699 height 361
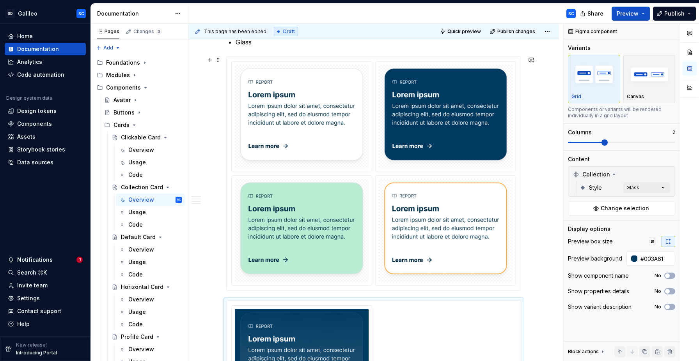
scroll to position [1010, 0]
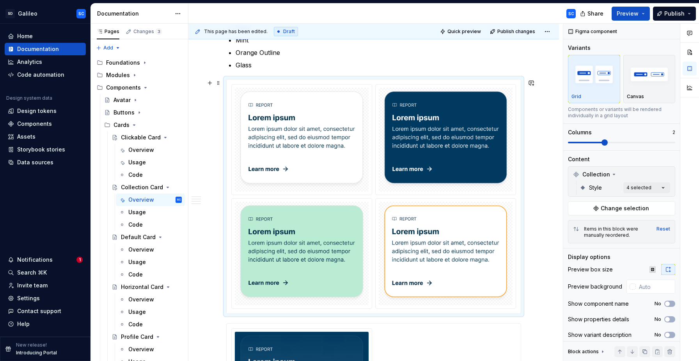
click at [511, 192] on div at bounding box center [445, 140] width 140 height 110
click at [633, 287] on div at bounding box center [632, 287] width 6 height 6
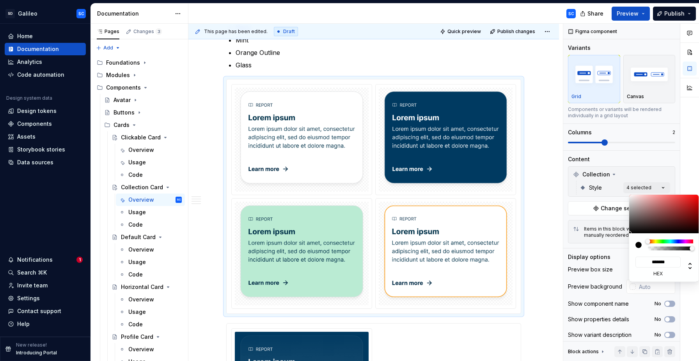
type input "#5F4747"
type input "*******"
type input "#624949"
type input "*******"
type input "#7C6161"
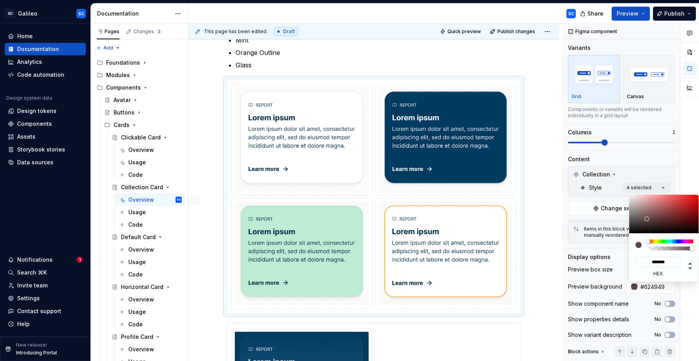
type input "*******"
type input "#A79090"
type input "*******"
type input "#C6B5B5"
type input "*******"
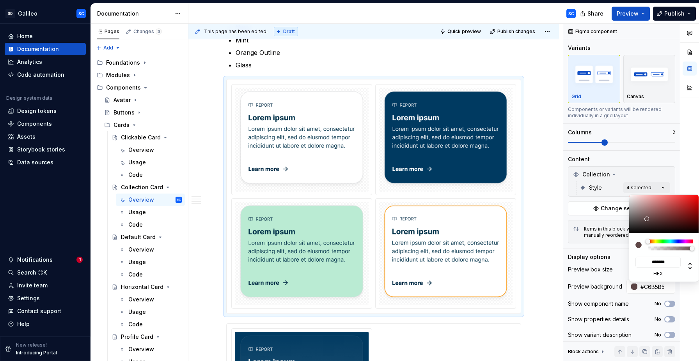
type input "#D3C4C4"
type input "*******"
type input "#E0D4D4"
type input "*******"
type input "#E8DFDF"
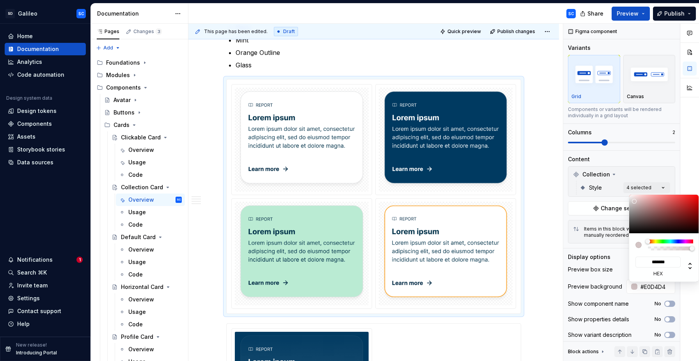
type input "*******"
type input "#FCFAFA"
type input "*******"
type input "#FFFFFF"
type input "*******"
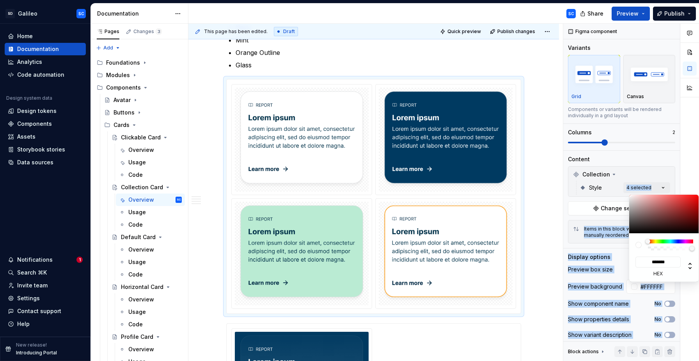
drag, startPoint x: 647, startPoint y: 219, endPoint x: 626, endPoint y: 190, distance: 35.8
click at [626, 190] on body "SD Galileo SC Home Documentation Analytics Code automation Design system data D…" at bounding box center [349, 180] width 699 height 361
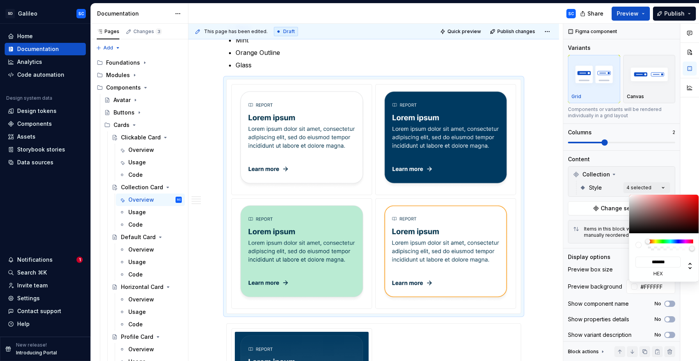
click at [543, 200] on html "SD Galileo SC Home Documentation Analytics Code automation Design system data D…" at bounding box center [349, 180] width 699 height 361
click at [542, 190] on html "SD Galileo SC Home Documentation Analytics Code automation Design system data D…" at bounding box center [349, 180] width 699 height 361
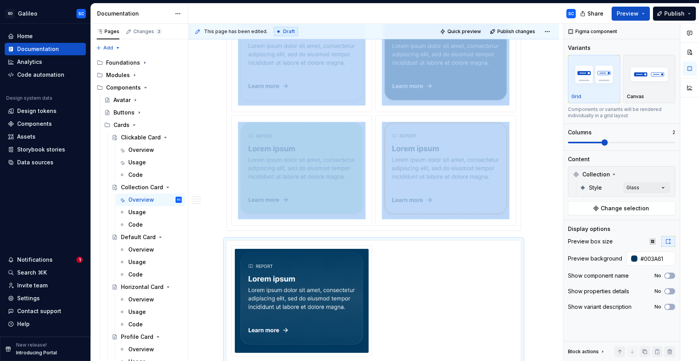
click at [356, 127] on img at bounding box center [301, 171] width 127 height 98
click at [356, 270] on img at bounding box center [301, 301] width 127 height 98
click at [648, 88] on img "button" at bounding box center [648, 74] width 45 height 28
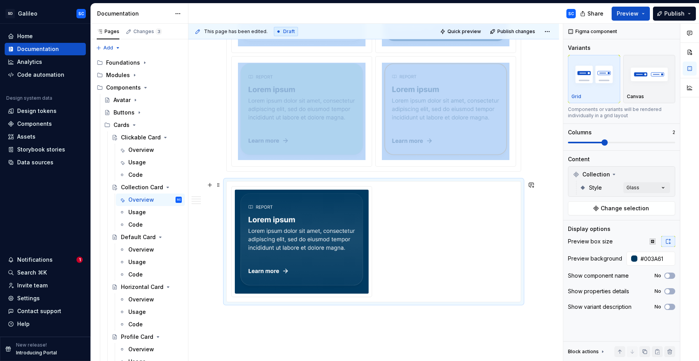
scroll to position [1196, 0]
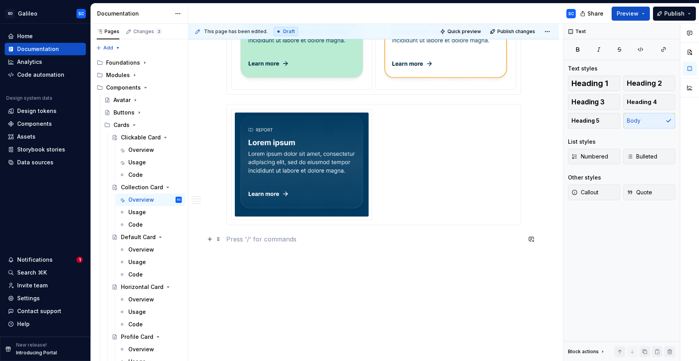
click at [287, 242] on p at bounding box center [373, 239] width 295 height 9
